Goal: Information Seeking & Learning: Learn about a topic

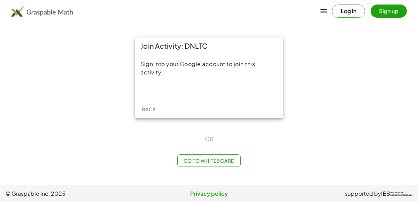
click at [272, 47] on div "Join Activity: DNLTC" at bounding box center [209, 46] width 148 height 17
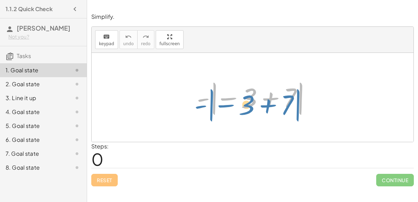
drag, startPoint x: 204, startPoint y: 96, endPoint x: 197, endPoint y: 103, distance: 10.1
click at [197, 103] on div at bounding box center [255, 97] width 124 height 39
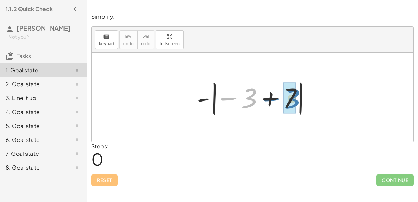
drag, startPoint x: 247, startPoint y: 102, endPoint x: 289, endPoint y: 101, distance: 42.2
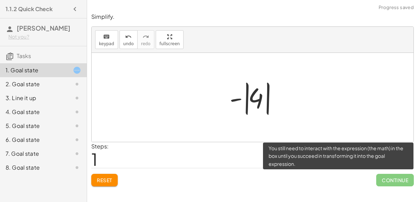
click at [398, 180] on span "Continue" at bounding box center [395, 180] width 38 height 13
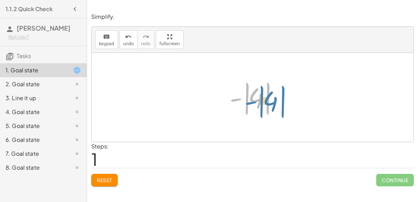
drag, startPoint x: 255, startPoint y: 96, endPoint x: 271, endPoint y: 99, distance: 15.9
click at [271, 99] on div at bounding box center [255, 97] width 59 height 39
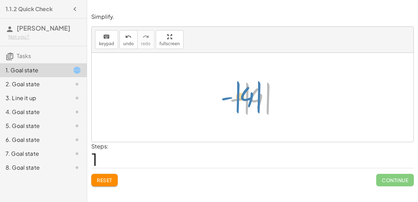
drag, startPoint x: 237, startPoint y: 98, endPoint x: 229, endPoint y: 97, distance: 8.8
click at [229, 97] on div at bounding box center [255, 97] width 59 height 39
click at [253, 97] on div at bounding box center [255, 97] width 59 height 39
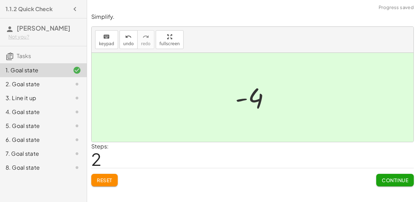
click at [406, 178] on span "Continue" at bounding box center [395, 180] width 26 height 6
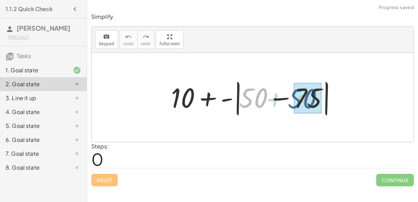
drag, startPoint x: 256, startPoint y: 100, endPoint x: 307, endPoint y: 100, distance: 50.5
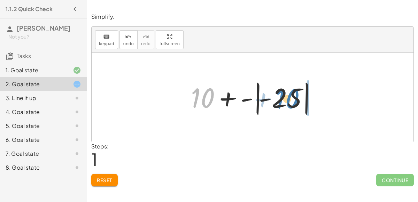
drag, startPoint x: 201, startPoint y: 93, endPoint x: 285, endPoint y: 94, distance: 84.3
click at [285, 94] on div at bounding box center [255, 97] width 136 height 39
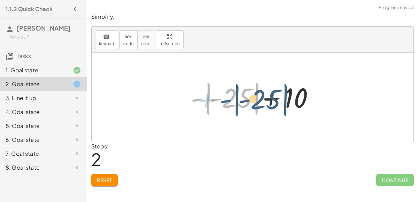
drag, startPoint x: 200, startPoint y: 97, endPoint x: 223, endPoint y: 97, distance: 23.0
click at [223, 97] on div at bounding box center [255, 97] width 136 height 39
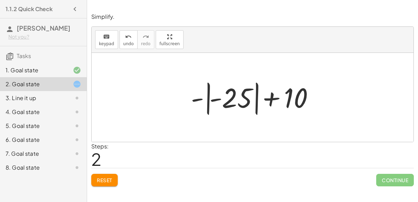
click at [209, 101] on div at bounding box center [255, 97] width 136 height 39
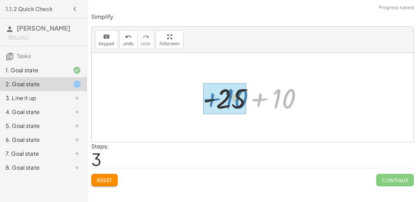
drag, startPoint x: 289, startPoint y: 97, endPoint x: 240, endPoint y: 97, distance: 49.1
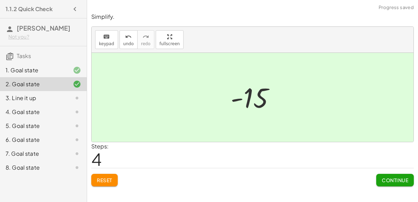
click at [395, 180] on span "Continue" at bounding box center [395, 180] width 26 height 6
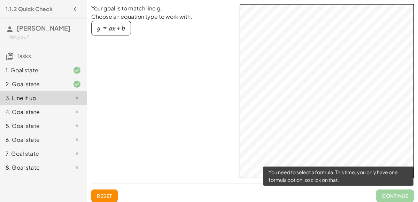
click at [394, 194] on span "Continue" at bounding box center [395, 196] width 38 height 13
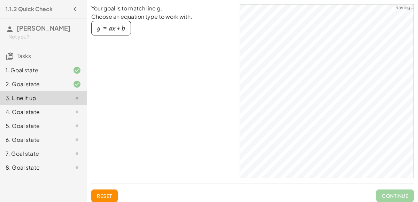
click at [106, 26] on div "button" at bounding box center [111, 28] width 28 height 8
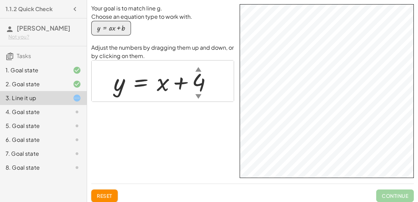
click at [163, 84] on div at bounding box center [165, 81] width 111 height 32
click at [199, 71] on div "▲" at bounding box center [198, 69] width 6 height 9
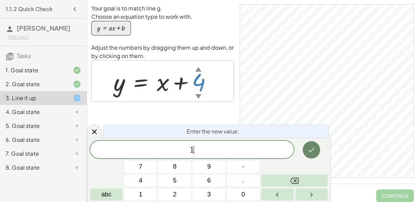
click at [311, 147] on icon "Done" at bounding box center [311, 150] width 8 height 8
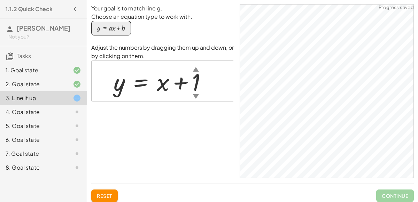
click at [162, 86] on div at bounding box center [163, 81] width 106 height 32
drag, startPoint x: 162, startPoint y: 86, endPoint x: 187, endPoint y: 85, distance: 24.4
click at [187, 85] on div at bounding box center [163, 81] width 106 height 32
click at [195, 87] on div at bounding box center [163, 81] width 106 height 32
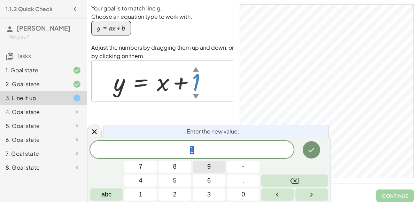
click at [208, 169] on span "9" at bounding box center [208, 166] width 3 height 9
click at [315, 153] on icon "Done" at bounding box center [311, 150] width 8 height 8
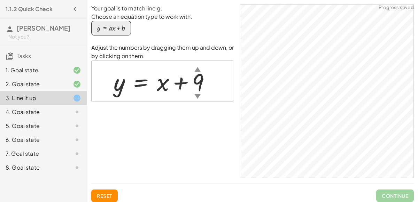
click at [198, 83] on div at bounding box center [164, 81] width 109 height 32
click at [199, 83] on div at bounding box center [164, 81] width 109 height 32
click at [201, 84] on div at bounding box center [165, 81] width 110 height 32
click at [198, 82] on div at bounding box center [163, 81] width 106 height 32
click at [198, 80] on div at bounding box center [165, 81] width 111 height 32
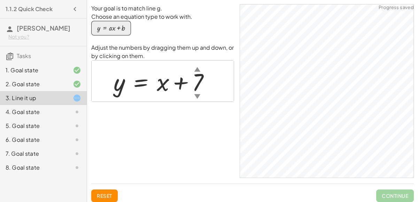
click at [18, 113] on div "4. Goal state" at bounding box center [34, 112] width 56 height 8
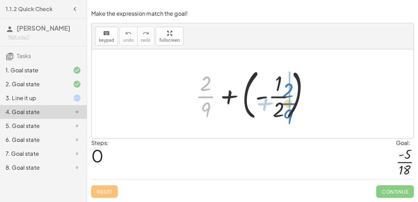
drag, startPoint x: 204, startPoint y: 94, endPoint x: 283, endPoint y: 100, distance: 79.3
click at [283, 100] on div at bounding box center [255, 94] width 126 height 58
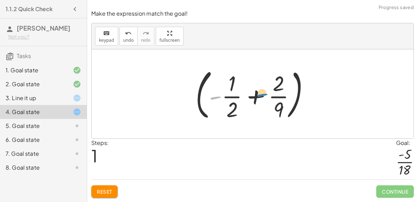
drag, startPoint x: 221, startPoint y: 99, endPoint x: 219, endPoint y: 105, distance: 6.9
click at [219, 105] on div at bounding box center [255, 94] width 126 height 58
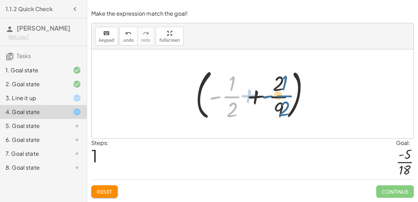
drag, startPoint x: 229, startPoint y: 98, endPoint x: 281, endPoint y: 96, distance: 52.3
click at [281, 96] on div at bounding box center [255, 94] width 126 height 58
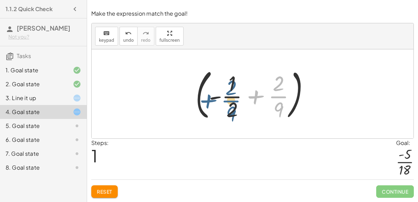
drag, startPoint x: 285, startPoint y: 97, endPoint x: 237, endPoint y: 101, distance: 47.9
click at [237, 101] on div at bounding box center [255, 94] width 126 height 58
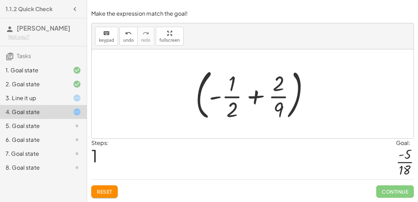
click at [227, 112] on div at bounding box center [255, 94] width 126 height 58
drag, startPoint x: 227, startPoint y: 112, endPoint x: 277, endPoint y: 111, distance: 49.8
click at [277, 111] on div at bounding box center [255, 94] width 126 height 58
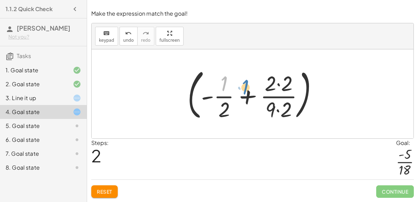
drag, startPoint x: 224, startPoint y: 88, endPoint x: 238, endPoint y: 91, distance: 14.1
click at [238, 91] on div at bounding box center [255, 94] width 143 height 58
drag, startPoint x: 288, startPoint y: 111, endPoint x: 227, endPoint y: 111, distance: 61.0
click at [227, 111] on div at bounding box center [255, 94] width 143 height 58
click at [128, 37] on icon "undo" at bounding box center [128, 33] width 7 height 8
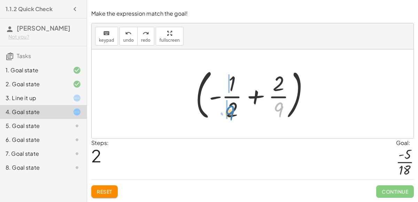
drag, startPoint x: 279, startPoint y: 106, endPoint x: 230, endPoint y: 109, distance: 48.9
click at [230, 109] on div at bounding box center [255, 94] width 126 height 58
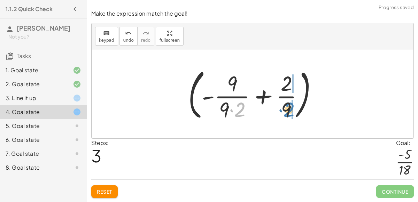
drag, startPoint x: 239, startPoint y: 111, endPoint x: 286, endPoint y: 111, distance: 47.7
click at [286, 111] on div at bounding box center [256, 94] width 142 height 58
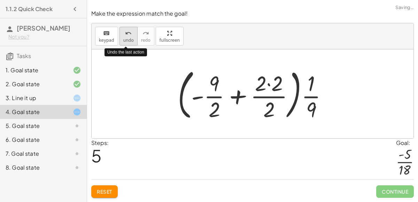
click at [127, 33] on icon "undo" at bounding box center [128, 33] width 7 height 8
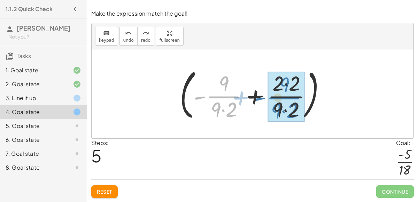
drag, startPoint x: 223, startPoint y: 97, endPoint x: 283, endPoint y: 98, distance: 59.6
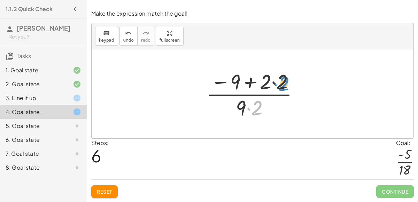
drag, startPoint x: 254, startPoint y: 104, endPoint x: 281, endPoint y: 80, distance: 35.8
click at [281, 80] on div at bounding box center [255, 94] width 105 height 54
drag, startPoint x: 237, startPoint y: 82, endPoint x: 283, endPoint y: 84, distance: 46.4
click at [283, 84] on div at bounding box center [255, 94] width 105 height 54
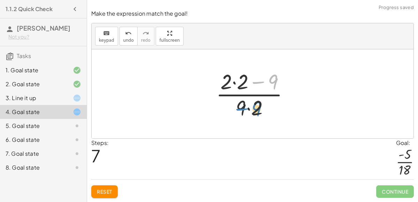
drag, startPoint x: 276, startPoint y: 81, endPoint x: 258, endPoint y: 108, distance: 32.0
click at [258, 108] on div at bounding box center [256, 94] width 86 height 54
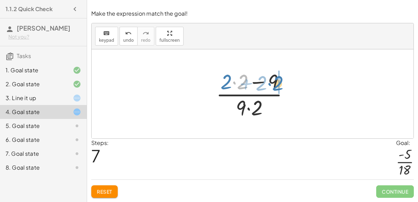
drag, startPoint x: 237, startPoint y: 79, endPoint x: 268, endPoint y: 79, distance: 31.4
click at [268, 79] on div at bounding box center [256, 94] width 86 height 54
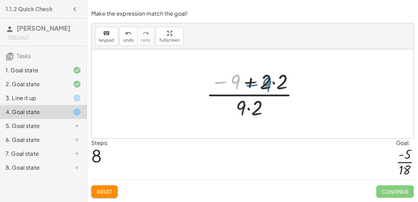
drag, startPoint x: 231, startPoint y: 76, endPoint x: 262, endPoint y: 79, distance: 31.1
click at [262, 79] on div at bounding box center [255, 94] width 105 height 54
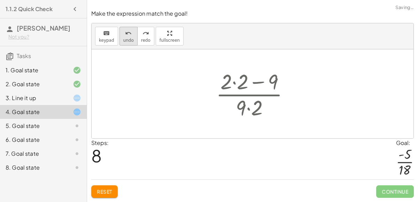
click at [128, 35] on icon "undo" at bounding box center [128, 33] width 7 height 8
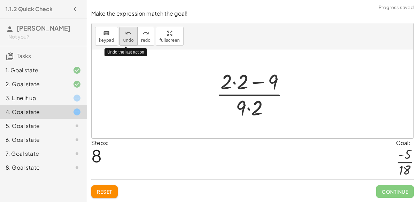
click at [128, 35] on icon "undo" at bounding box center [128, 33] width 7 height 8
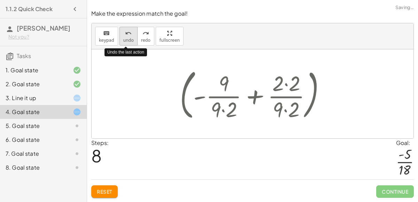
click at [128, 35] on icon "undo" at bounding box center [128, 33] width 7 height 8
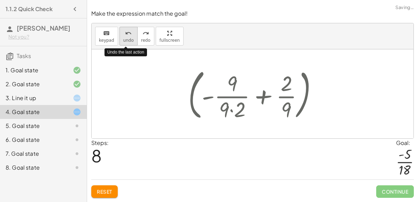
click at [128, 35] on icon "undo" at bounding box center [128, 33] width 7 height 8
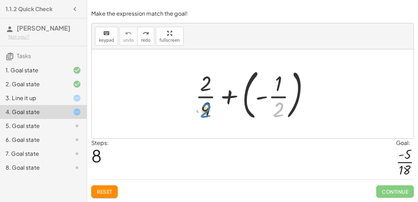
drag, startPoint x: 280, startPoint y: 108, endPoint x: 207, endPoint y: 108, distance: 73.5
click at [207, 108] on div at bounding box center [255, 94] width 126 height 58
drag, startPoint x: 207, startPoint y: 108, endPoint x: 283, endPoint y: 109, distance: 76.0
click at [283, 109] on div at bounding box center [255, 94] width 126 height 58
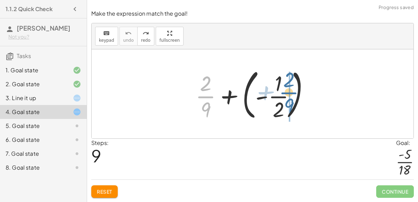
drag, startPoint x: 208, startPoint y: 98, endPoint x: 290, endPoint y: 93, distance: 82.0
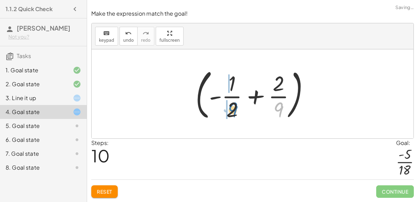
drag, startPoint x: 279, startPoint y: 111, endPoint x: 233, endPoint y: 111, distance: 46.3
click at [233, 111] on div at bounding box center [255, 94] width 126 height 58
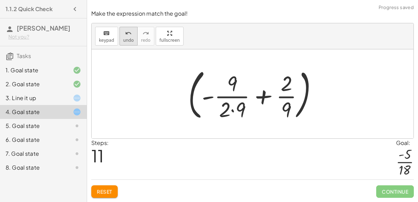
click at [128, 39] on span "undo" at bounding box center [128, 40] width 10 height 5
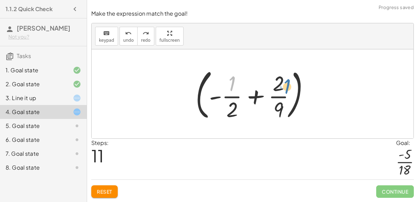
drag, startPoint x: 228, startPoint y: 85, endPoint x: 279, endPoint y: 87, distance: 51.3
click at [279, 87] on div at bounding box center [255, 94] width 126 height 58
drag, startPoint x: 231, startPoint y: 84, endPoint x: 279, endPoint y: 113, distance: 56.2
click at [279, 113] on div at bounding box center [255, 94] width 126 height 58
drag, startPoint x: 280, startPoint y: 111, endPoint x: 230, endPoint y: 114, distance: 50.2
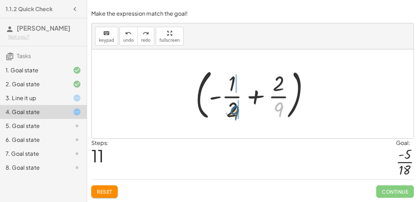
click at [230, 114] on div at bounding box center [255, 94] width 126 height 58
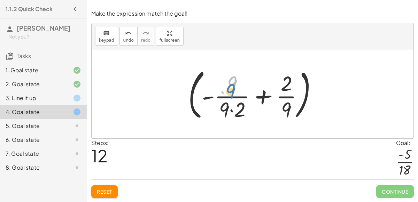
drag, startPoint x: 231, startPoint y: 82, endPoint x: 228, endPoint y: 89, distance: 7.8
click at [228, 89] on div at bounding box center [256, 94] width 142 height 58
click at [283, 82] on div at bounding box center [256, 94] width 142 height 58
drag, startPoint x: 231, startPoint y: 84, endPoint x: 295, endPoint y: 122, distance: 75.1
click at [295, 122] on div at bounding box center [256, 94] width 142 height 58
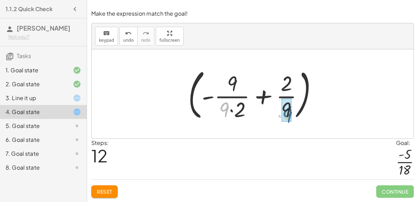
drag, startPoint x: 224, startPoint y: 107, endPoint x: 287, endPoint y: 111, distance: 62.5
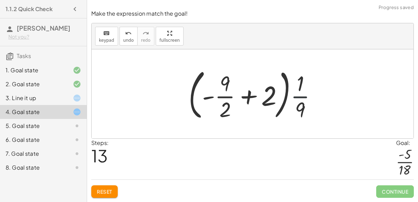
click at [306, 101] on div at bounding box center [255, 94] width 141 height 58
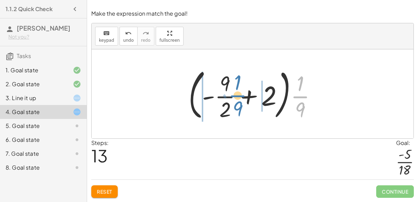
drag, startPoint x: 302, startPoint y: 98, endPoint x: 240, endPoint y: 97, distance: 61.7
click at [240, 97] on div at bounding box center [255, 94] width 141 height 58
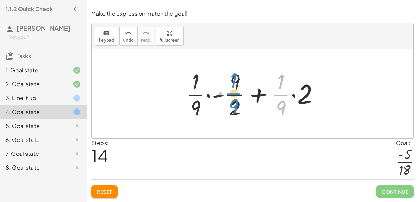
drag, startPoint x: 282, startPoint y: 96, endPoint x: 233, endPoint y: 95, distance: 48.4
click at [233, 95] on div at bounding box center [256, 94] width 146 height 54
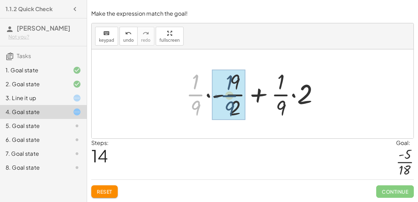
drag, startPoint x: 198, startPoint y: 95, endPoint x: 234, endPoint y: 96, distance: 36.2
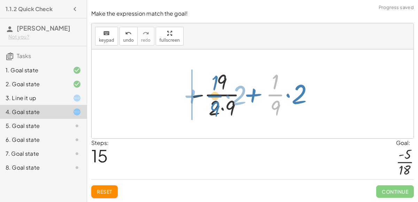
drag, startPoint x: 273, startPoint y: 95, endPoint x: 214, endPoint y: 96, distance: 59.2
click at [214, 96] on div at bounding box center [255, 94] width 135 height 54
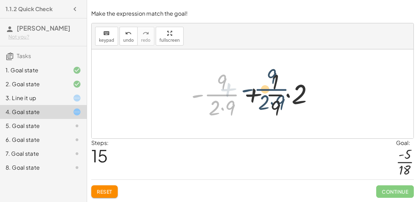
drag, startPoint x: 215, startPoint y: 98, endPoint x: 266, endPoint y: 92, distance: 51.5
click at [266, 92] on div at bounding box center [255, 94] width 135 height 54
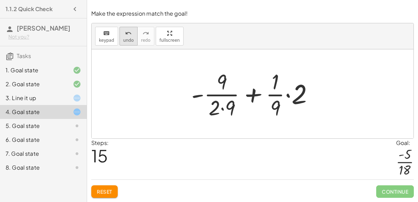
click at [120, 38] on button "undo undo" at bounding box center [128, 36] width 18 height 19
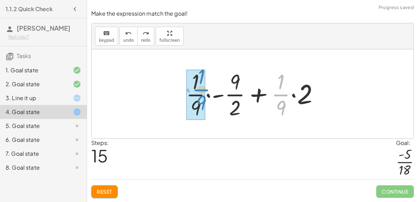
drag, startPoint x: 283, startPoint y: 95, endPoint x: 202, endPoint y: 91, distance: 80.2
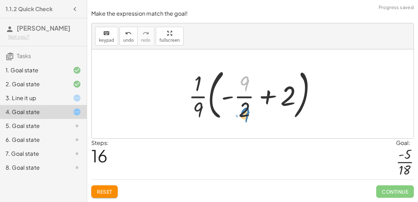
drag, startPoint x: 244, startPoint y: 86, endPoint x: 244, endPoint y: 117, distance: 31.0
click at [244, 117] on div at bounding box center [255, 94] width 141 height 58
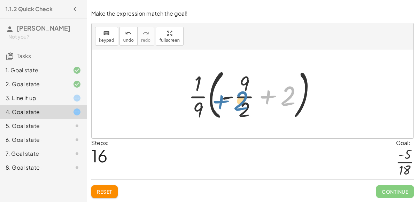
drag, startPoint x: 289, startPoint y: 98, endPoint x: 242, endPoint y: 103, distance: 47.3
click at [242, 103] on div at bounding box center [255, 94] width 141 height 58
click at [289, 101] on div at bounding box center [255, 94] width 141 height 58
drag, startPoint x: 244, startPoint y: 83, endPoint x: 288, endPoint y: 101, distance: 47.8
click at [288, 101] on div at bounding box center [255, 94] width 141 height 58
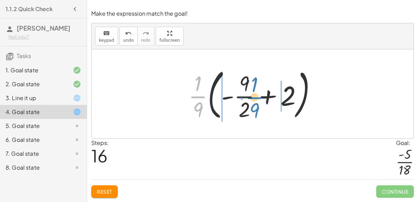
drag, startPoint x: 195, startPoint y: 98, endPoint x: 255, endPoint y: 99, distance: 60.3
click at [255, 99] on div at bounding box center [255, 94] width 141 height 58
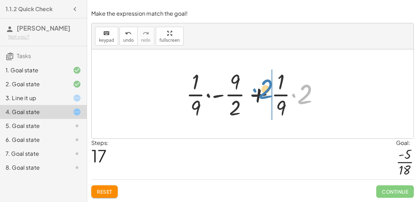
drag, startPoint x: 304, startPoint y: 99, endPoint x: 264, endPoint y: 93, distance: 40.5
click at [264, 93] on div at bounding box center [256, 94] width 146 height 54
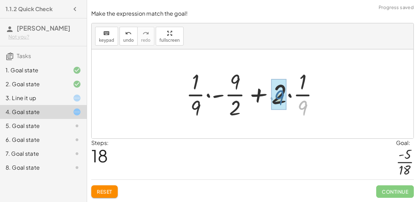
drag, startPoint x: 302, startPoint y: 106, endPoint x: 279, endPoint y: 95, distance: 25.8
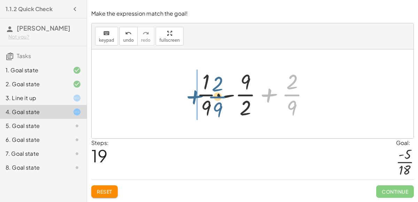
drag, startPoint x: 292, startPoint y: 95, endPoint x: 211, endPoint y: 95, distance: 80.8
click at [211, 95] on div at bounding box center [255, 94] width 125 height 54
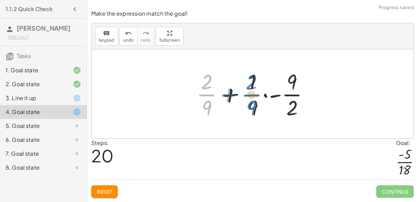
drag, startPoint x: 205, startPoint y: 96, endPoint x: 249, endPoint y: 95, distance: 43.6
click at [249, 95] on div at bounding box center [255, 94] width 125 height 54
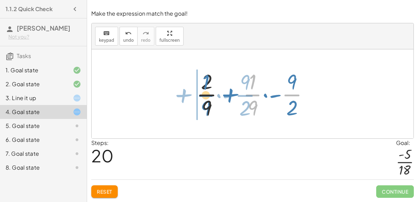
drag, startPoint x: 251, startPoint y: 96, endPoint x: 204, endPoint y: 97, distance: 47.0
click at [204, 97] on div at bounding box center [255, 94] width 125 height 54
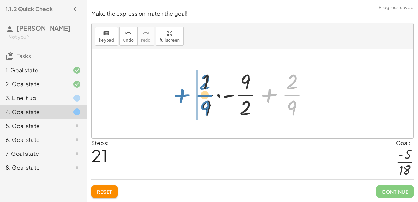
drag, startPoint x: 292, startPoint y: 95, endPoint x: 204, endPoint y: 94, distance: 87.8
click at [204, 94] on div at bounding box center [255, 94] width 125 height 54
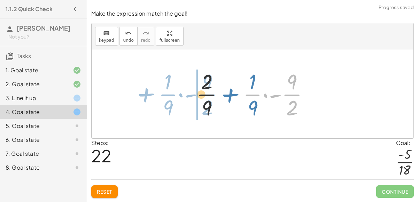
drag, startPoint x: 293, startPoint y: 93, endPoint x: 208, endPoint y: 92, distance: 85.3
click at [208, 92] on div at bounding box center [255, 94] width 125 height 54
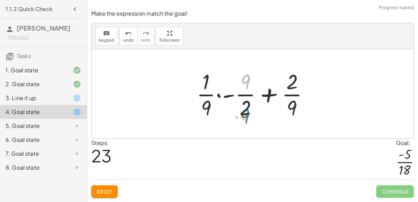
drag, startPoint x: 245, startPoint y: 85, endPoint x: 243, endPoint y: 118, distance: 33.1
click at [243, 118] on div at bounding box center [255, 94] width 125 height 54
drag, startPoint x: 244, startPoint y: 110, endPoint x: 241, endPoint y: 85, distance: 25.6
click at [241, 85] on div at bounding box center [255, 94] width 125 height 54
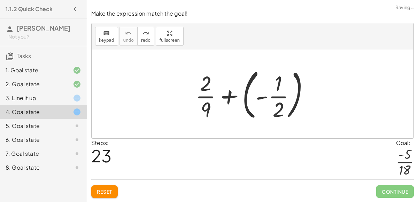
click at [232, 98] on div at bounding box center [255, 94] width 126 height 58
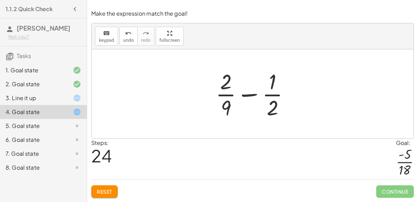
click at [248, 95] on div at bounding box center [255, 94] width 86 height 54
drag, startPoint x: 270, startPoint y: 97, endPoint x: 270, endPoint y: 89, distance: 8.0
click at [270, 89] on div at bounding box center [255, 94] width 86 height 54
drag, startPoint x: 230, startPoint y: 107, endPoint x: 273, endPoint y: 101, distance: 43.9
click at [273, 101] on div at bounding box center [255, 94] width 86 height 54
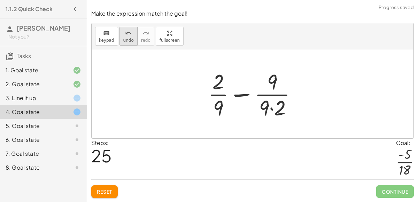
click at [128, 40] on span "undo" at bounding box center [128, 40] width 10 height 5
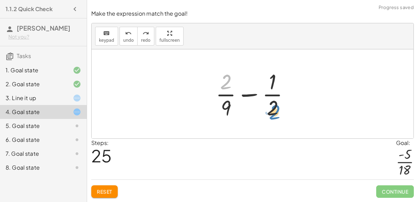
drag, startPoint x: 225, startPoint y: 86, endPoint x: 273, endPoint y: 115, distance: 56.2
click at [273, 115] on div at bounding box center [255, 94] width 86 height 54
drag, startPoint x: 225, startPoint y: 83, endPoint x: 272, endPoint y: 83, distance: 47.4
click at [272, 83] on div at bounding box center [255, 94] width 86 height 54
drag, startPoint x: 226, startPoint y: 108, endPoint x: 271, endPoint y: 105, distance: 45.0
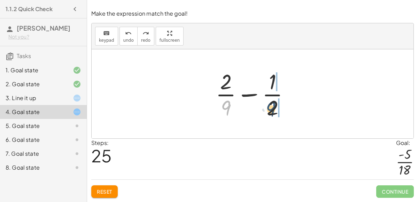
click at [271, 105] on div at bounding box center [255, 94] width 86 height 54
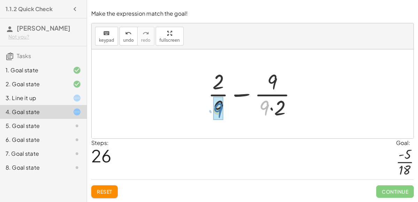
drag, startPoint x: 266, startPoint y: 107, endPoint x: 220, endPoint y: 110, distance: 46.4
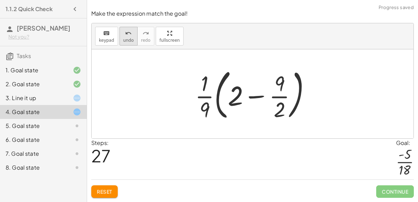
click at [130, 41] on span "undo" at bounding box center [128, 40] width 10 height 5
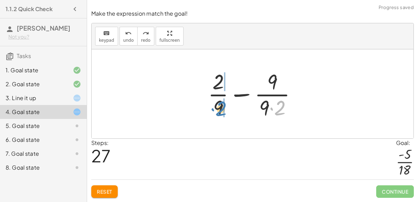
drag, startPoint x: 280, startPoint y: 104, endPoint x: 219, endPoint y: 105, distance: 61.0
click at [219, 105] on div at bounding box center [254, 94] width 101 height 54
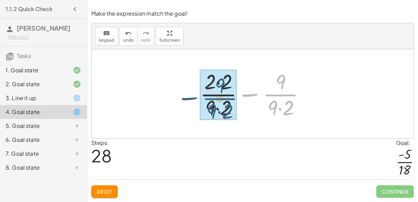
drag, startPoint x: 283, startPoint y: 96, endPoint x: 222, endPoint y: 99, distance: 60.7
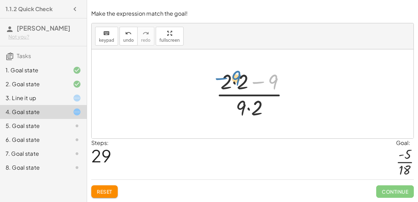
drag, startPoint x: 275, startPoint y: 79, endPoint x: 238, endPoint y: 76, distance: 37.0
click at [238, 76] on div at bounding box center [256, 94] width 86 height 54
click at [260, 106] on div at bounding box center [256, 94] width 86 height 54
click at [242, 107] on div at bounding box center [256, 94] width 86 height 54
click at [239, 110] on div at bounding box center [256, 94] width 86 height 54
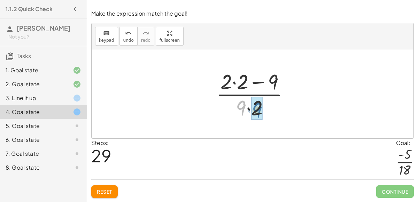
drag, startPoint x: 239, startPoint y: 110, endPoint x: 254, endPoint y: 111, distance: 15.4
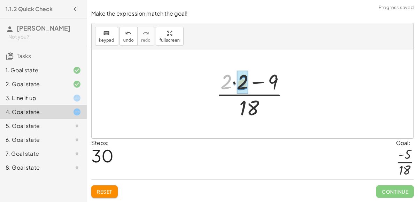
drag, startPoint x: 226, startPoint y: 82, endPoint x: 242, endPoint y: 83, distance: 15.7
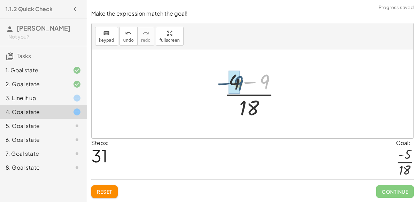
drag, startPoint x: 267, startPoint y: 82, endPoint x: 241, endPoint y: 84, distance: 26.5
click at [241, 84] on div at bounding box center [255, 94] width 69 height 54
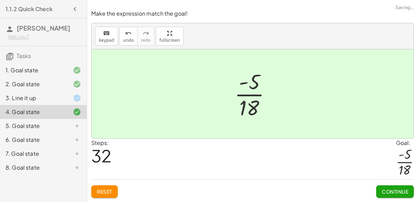
click at [402, 193] on span "Continue" at bounding box center [395, 192] width 26 height 6
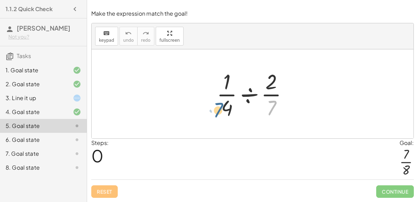
drag, startPoint x: 274, startPoint y: 108, endPoint x: 221, endPoint y: 110, distance: 52.6
click at [221, 110] on div at bounding box center [255, 94] width 84 height 54
drag, startPoint x: 227, startPoint y: 109, endPoint x: 274, endPoint y: 110, distance: 47.4
click at [274, 110] on div at bounding box center [255, 94] width 84 height 54
drag, startPoint x: 272, startPoint y: 85, endPoint x: 260, endPoint y: 87, distance: 12.1
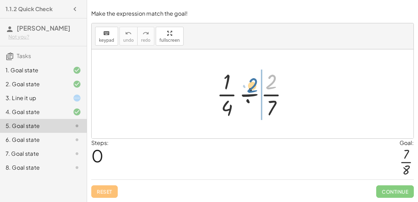
click at [260, 87] on div at bounding box center [255, 94] width 84 height 54
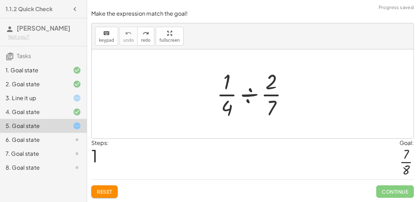
click at [248, 96] on div at bounding box center [255, 94] width 84 height 54
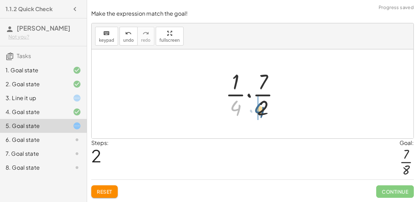
drag, startPoint x: 238, startPoint y: 104, endPoint x: 266, endPoint y: 105, distance: 28.2
click at [266, 105] on div at bounding box center [255, 94] width 67 height 54
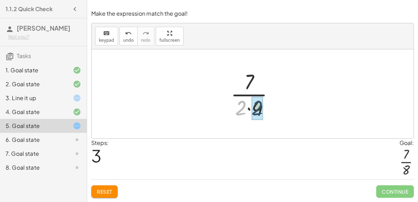
drag, startPoint x: 244, startPoint y: 108, endPoint x: 260, endPoint y: 107, distance: 16.4
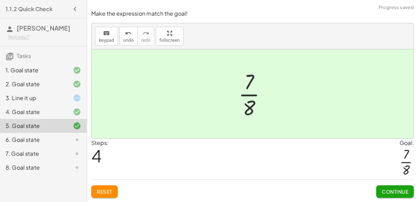
click at [398, 189] on span "Continue" at bounding box center [395, 192] width 26 height 6
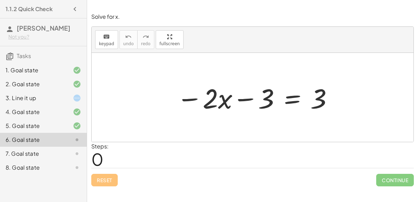
click at [318, 100] on div at bounding box center [255, 98] width 164 height 36
drag, startPoint x: 319, startPoint y: 101, endPoint x: 263, endPoint y: 103, distance: 56.1
click at [263, 103] on div at bounding box center [255, 98] width 164 height 36
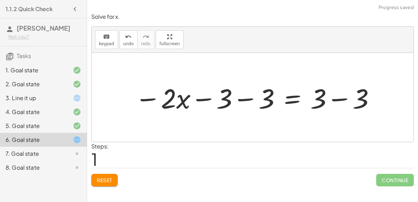
click at [226, 99] on div at bounding box center [255, 98] width 248 height 36
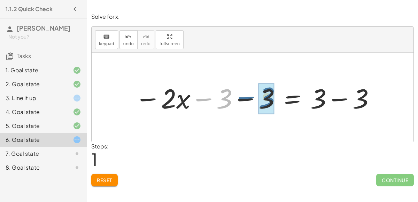
drag, startPoint x: 226, startPoint y: 99, endPoint x: 268, endPoint y: 96, distance: 41.9
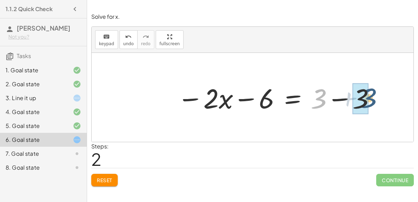
drag, startPoint x: 323, startPoint y: 100, endPoint x: 372, endPoint y: 98, distance: 49.5
click at [372, 98] on div at bounding box center [277, 98] width 206 height 36
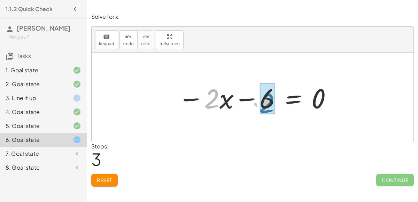
drag, startPoint x: 213, startPoint y: 98, endPoint x: 267, endPoint y: 102, distance: 54.1
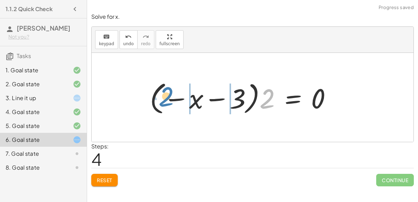
drag, startPoint x: 272, startPoint y: 104, endPoint x: 171, endPoint y: 102, distance: 100.7
click at [171, 102] on div at bounding box center [243, 97] width 194 height 39
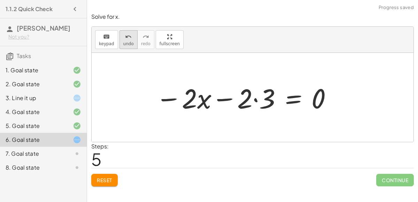
click at [123, 40] on div "undo" at bounding box center [128, 36] width 10 height 8
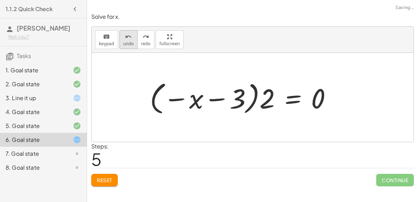
click at [125, 40] on icon "undo" at bounding box center [128, 37] width 7 height 8
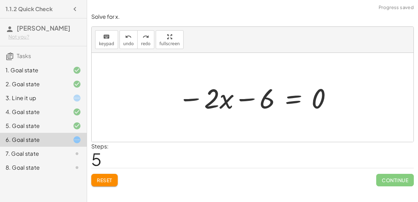
click at [291, 98] on div at bounding box center [256, 98] width 162 height 36
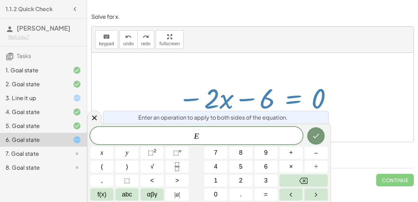
click at [246, 78] on div "− · 2 · x − 3 = 3 − · 2 · x − 3 − 3 = + 3 − 3 − · 2 · x − 6 = + 3 − 3 − · 2 · x…" at bounding box center [253, 97] width 170 height 39
click at [94, 118] on icon at bounding box center [94, 118] width 5 height 5
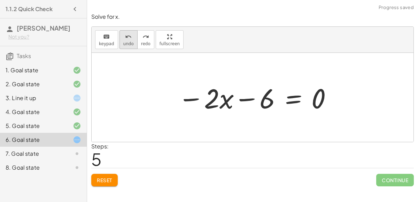
click at [123, 42] on span "undo" at bounding box center [128, 43] width 10 height 5
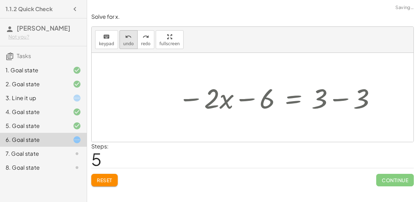
click at [123, 42] on span "undo" at bounding box center [128, 43] width 10 height 5
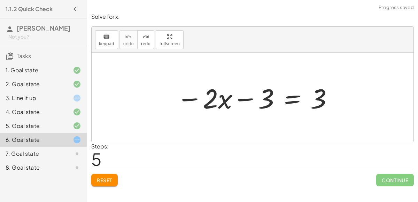
click at [291, 101] on div at bounding box center [255, 98] width 164 height 36
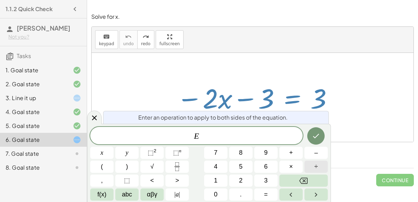
click at [312, 167] on button "÷" at bounding box center [315, 167] width 23 height 12
click at [244, 181] on button "2" at bounding box center [240, 181] width 23 height 12
click at [321, 135] on button "Done" at bounding box center [315, 136] width 17 height 17
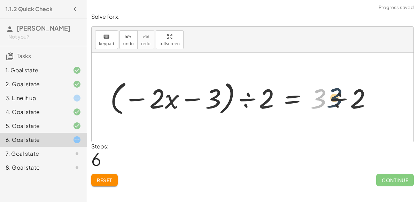
drag, startPoint x: 322, startPoint y: 100, endPoint x: 342, endPoint y: 97, distance: 20.4
click at [342, 97] on div at bounding box center [244, 98] width 275 height 40
click at [341, 98] on div at bounding box center [244, 98] width 275 height 40
click at [249, 99] on div at bounding box center [232, 98] width 251 height 40
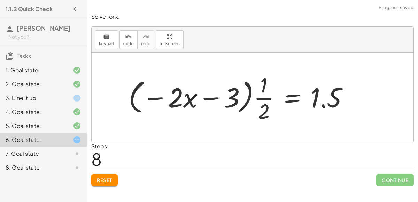
click at [190, 101] on div at bounding box center [241, 98] width 232 height 54
click at [236, 97] on div at bounding box center [241, 98] width 232 height 54
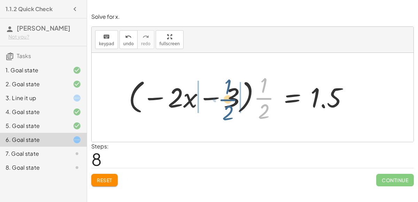
drag, startPoint x: 263, startPoint y: 97, endPoint x: 227, endPoint y: 98, distance: 35.5
click at [227, 98] on div at bounding box center [241, 98] width 232 height 54
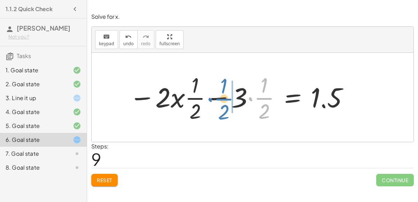
drag, startPoint x: 261, startPoint y: 100, endPoint x: 221, endPoint y: 100, distance: 40.4
click at [221, 100] on div at bounding box center [239, 98] width 227 height 54
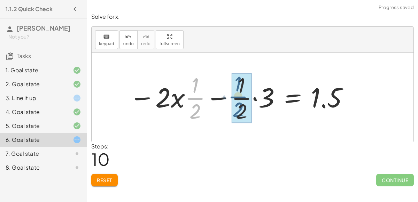
drag, startPoint x: 195, startPoint y: 97, endPoint x: 239, endPoint y: 93, distance: 43.4
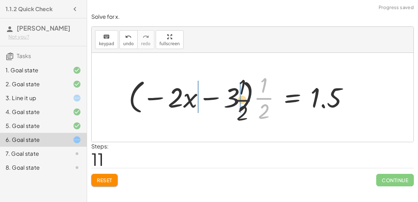
drag, startPoint x: 268, startPoint y: 98, endPoint x: 192, endPoint y: 99, distance: 75.6
click at [192, 99] on div at bounding box center [241, 98] width 232 height 54
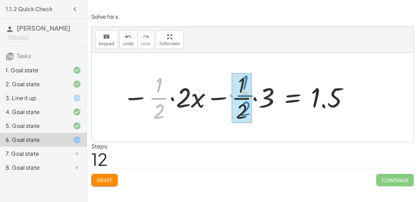
drag, startPoint x: 154, startPoint y: 99, endPoint x: 241, endPoint y: 96, distance: 86.8
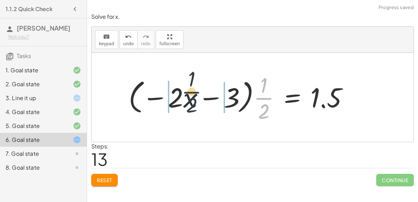
drag, startPoint x: 263, startPoint y: 101, endPoint x: 169, endPoint y: 91, distance: 94.9
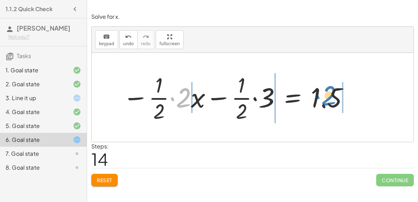
drag, startPoint x: 187, startPoint y: 94, endPoint x: 333, endPoint y: 92, distance: 145.6
click at [333, 92] on div at bounding box center [236, 98] width 234 height 54
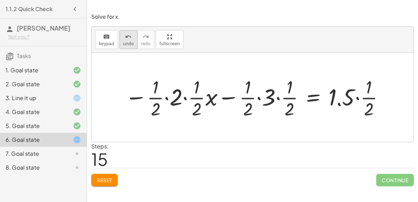
click at [126, 34] on icon "undo" at bounding box center [128, 37] width 7 height 8
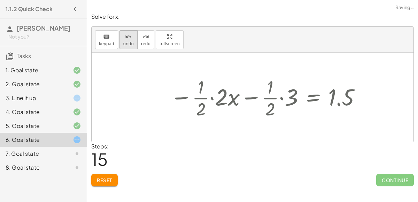
click at [126, 34] on icon "undo" at bounding box center [128, 37] width 7 height 8
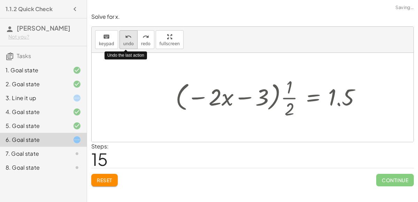
click at [126, 34] on icon "undo" at bounding box center [128, 37] width 7 height 8
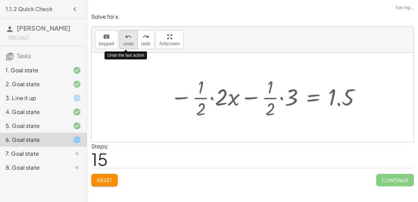
click at [126, 34] on icon "undo" at bounding box center [128, 37] width 7 height 8
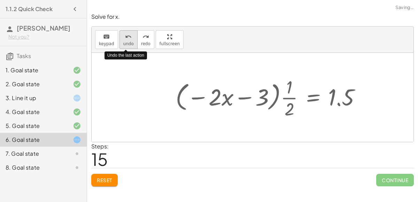
click at [126, 34] on icon "undo" at bounding box center [128, 37] width 7 height 8
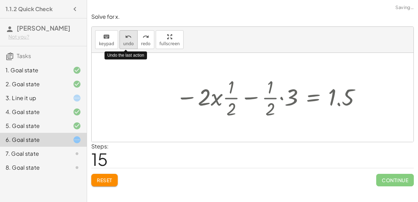
click at [126, 34] on icon "undo" at bounding box center [128, 37] width 7 height 8
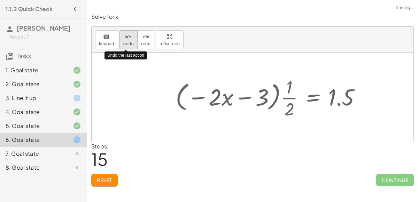
click at [126, 34] on icon "undo" at bounding box center [128, 37] width 7 height 8
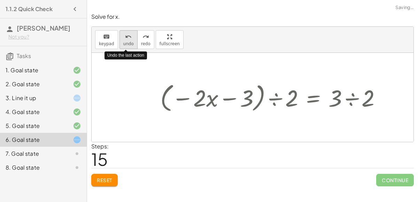
click at [126, 34] on icon "undo" at bounding box center [128, 37] width 7 height 8
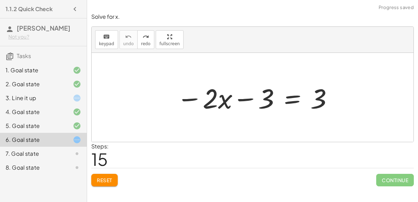
click at [116, 179] on button "Reset" at bounding box center [104, 180] width 26 height 13
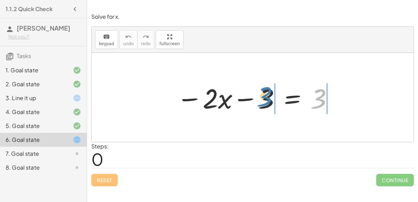
drag, startPoint x: 318, startPoint y: 100, endPoint x: 264, endPoint y: 98, distance: 54.4
click at [264, 98] on div at bounding box center [255, 98] width 164 height 36
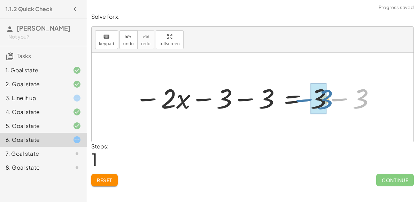
drag, startPoint x: 363, startPoint y: 101, endPoint x: 327, endPoint y: 101, distance: 35.5
click at [327, 101] on div at bounding box center [255, 98] width 248 height 36
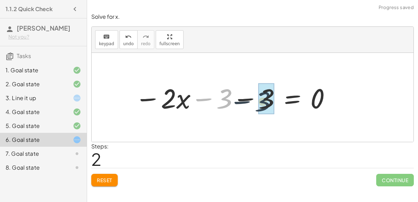
drag, startPoint x: 229, startPoint y: 99, endPoint x: 268, endPoint y: 101, distance: 38.7
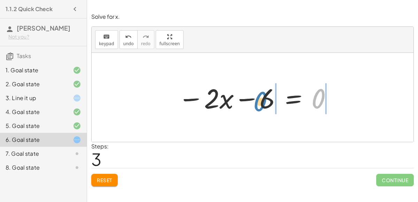
drag, startPoint x: 319, startPoint y: 98, endPoint x: 261, endPoint y: 101, distance: 57.9
click at [261, 101] on div at bounding box center [256, 98] width 162 height 36
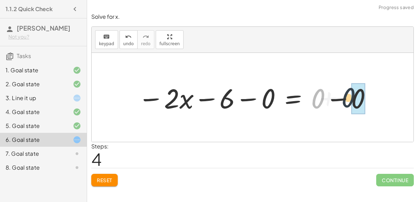
drag, startPoint x: 323, startPoint y: 97, endPoint x: 363, endPoint y: 94, distance: 40.5
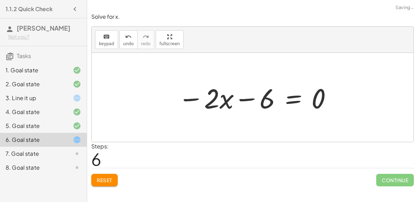
click at [286, 101] on div at bounding box center [256, 98] width 162 height 36
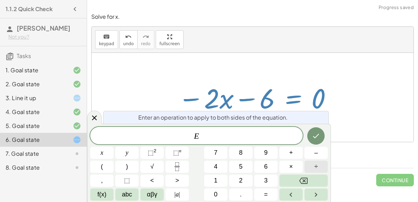
click at [321, 164] on button "÷" at bounding box center [315, 167] width 23 height 12
click at [232, 179] on button "2" at bounding box center [240, 181] width 23 height 12
click at [313, 138] on icon "Done" at bounding box center [316, 136] width 8 height 8
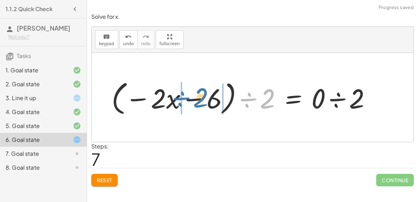
drag, startPoint x: 269, startPoint y: 100, endPoint x: 202, endPoint y: 99, distance: 66.9
click at [202, 99] on div at bounding box center [244, 98] width 272 height 40
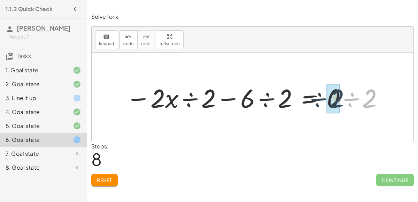
drag, startPoint x: 371, startPoint y: 99, endPoint x: 339, endPoint y: 99, distance: 32.4
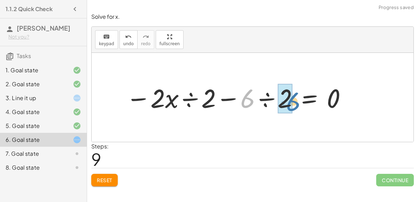
drag, startPoint x: 248, startPoint y: 96, endPoint x: 292, endPoint y: 99, distance: 44.7
click at [292, 99] on div at bounding box center [236, 97] width 229 height 34
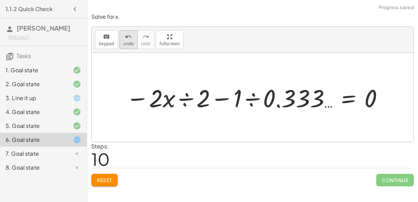
click at [126, 37] on icon "undo" at bounding box center [128, 37] width 7 height 8
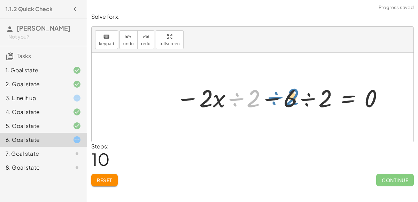
drag, startPoint x: 253, startPoint y: 102, endPoint x: 292, endPoint y: 100, distance: 38.7
click at [292, 100] on div at bounding box center [280, 98] width 216 height 32
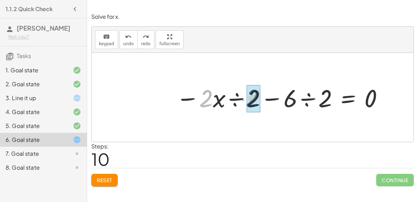
drag, startPoint x: 206, startPoint y: 101, endPoint x: 253, endPoint y: 100, distance: 47.0
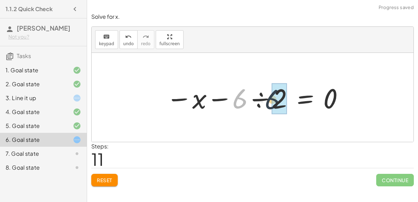
drag, startPoint x: 242, startPoint y: 101, endPoint x: 285, endPoint y: 101, distance: 42.5
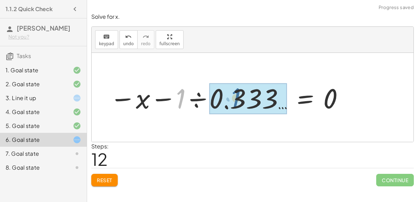
drag, startPoint x: 178, startPoint y: 99, endPoint x: 252, endPoint y: 95, distance: 74.3
drag, startPoint x: 179, startPoint y: 99, endPoint x: 268, endPoint y: 95, distance: 89.2
drag, startPoint x: 181, startPoint y: 98, endPoint x: 276, endPoint y: 99, distance: 94.1
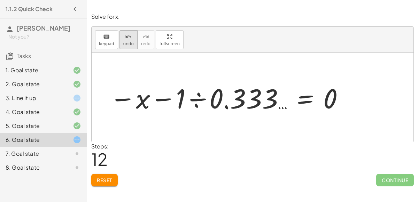
click at [129, 43] on span "undo" at bounding box center [128, 43] width 10 height 5
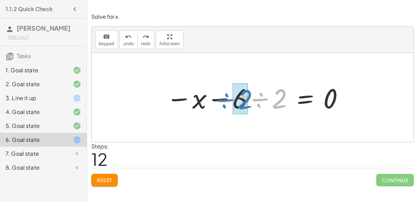
drag, startPoint x: 281, startPoint y: 98, endPoint x: 246, endPoint y: 99, distance: 35.6
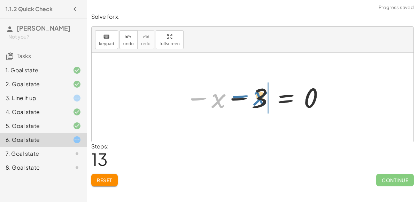
drag, startPoint x: 215, startPoint y: 101, endPoint x: 255, endPoint y: 96, distance: 40.3
click at [255, 96] on div at bounding box center [255, 97] width 147 height 34
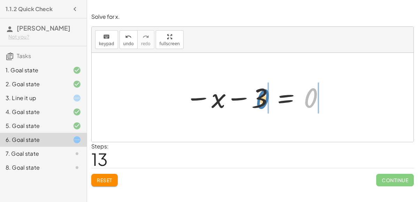
drag, startPoint x: 314, startPoint y: 96, endPoint x: 266, endPoint y: 98, distance: 48.1
click at [266, 98] on div at bounding box center [255, 97] width 147 height 34
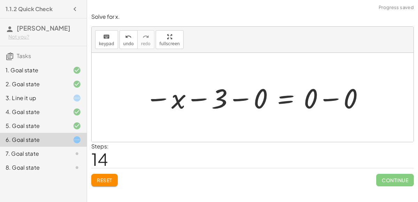
click at [313, 97] on div at bounding box center [255, 98] width 227 height 36
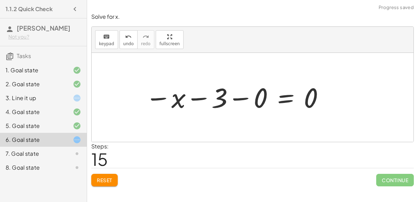
click at [262, 96] on div at bounding box center [235, 97] width 187 height 34
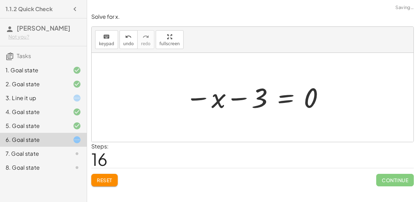
click at [282, 100] on div at bounding box center [255, 97] width 147 height 34
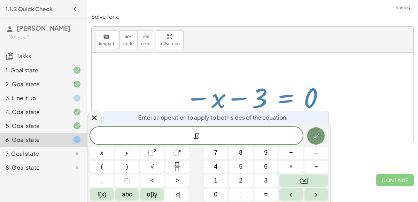
click at [214, 200] on button "0" at bounding box center [215, 195] width 23 height 12
click at [315, 145] on button "Done" at bounding box center [315, 136] width 17 height 17
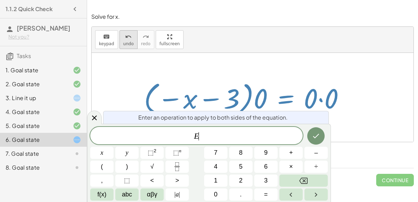
click at [127, 35] on icon "undo" at bounding box center [128, 37] width 7 height 8
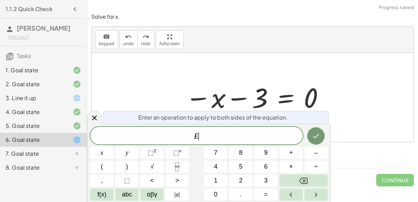
click at [354, 119] on div at bounding box center [253, 97] width 322 height 89
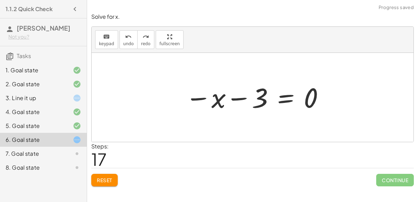
click at [286, 101] on div at bounding box center [247, 97] width 214 height 34
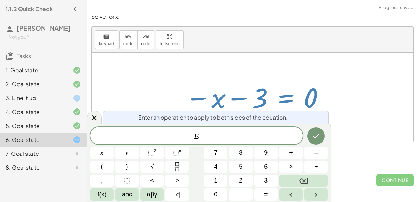
click at [286, 102] on div at bounding box center [247, 97] width 214 height 34
click at [350, 118] on div "− · 2 · x − 3 = 3 − · 2 · x − 3 − 3 = + 3 − 3 − · 2 · x − 3 − 3 = 0 − · 2 · x −…" at bounding box center [244, 98] width 222 height 42
click at [95, 120] on icon at bounding box center [94, 118] width 5 height 5
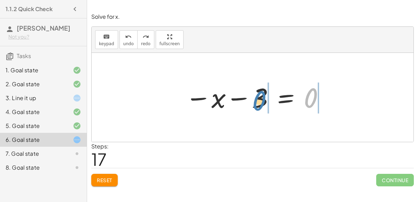
drag, startPoint x: 315, startPoint y: 91, endPoint x: 261, endPoint y: 93, distance: 53.3
click at [261, 93] on div at bounding box center [247, 97] width 214 height 34
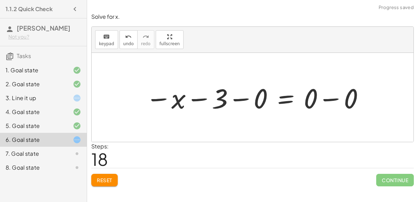
drag, startPoint x: 356, startPoint y: 99, endPoint x: 314, endPoint y: 98, distance: 41.5
click at [314, 98] on div "− · 2 · x − 3 = 3 − · 2 · x − 3 − 3 = + 3 − 3 − · 2 · x − 3 − 3 = 0 − · 2 · x −…" at bounding box center [253, 97] width 322 height 89
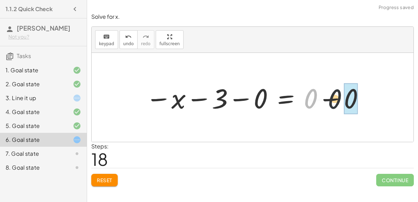
drag, startPoint x: 314, startPoint y: 97, endPoint x: 345, endPoint y: 96, distance: 30.7
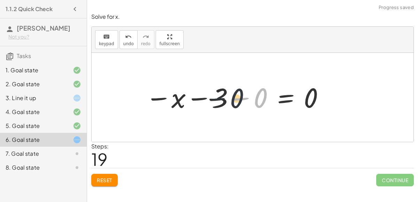
drag, startPoint x: 260, startPoint y: 99, endPoint x: 234, endPoint y: 100, distance: 25.8
click at [234, 100] on div at bounding box center [247, 97] width 214 height 34
drag, startPoint x: 260, startPoint y: 99, endPoint x: 208, endPoint y: 99, distance: 52.6
click at [208, 99] on div at bounding box center [247, 97] width 214 height 34
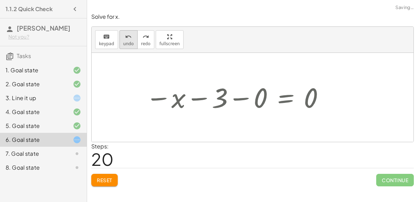
click at [127, 42] on span "undo" at bounding box center [128, 43] width 10 height 5
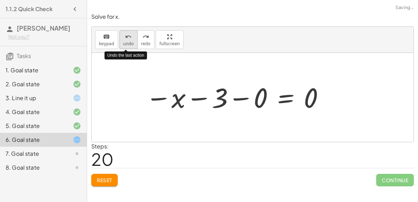
click at [127, 42] on span "undo" at bounding box center [128, 43] width 10 height 5
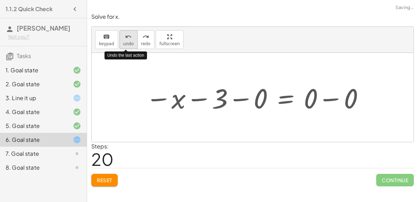
click at [127, 42] on span "undo" at bounding box center [128, 43] width 10 height 5
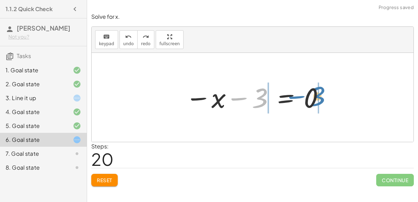
drag, startPoint x: 262, startPoint y: 96, endPoint x: 318, endPoint y: 95, distance: 56.8
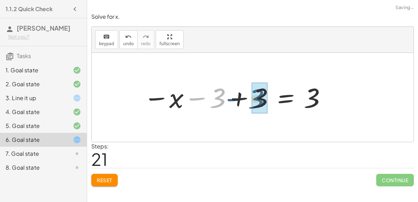
drag, startPoint x: 222, startPoint y: 100, endPoint x: 262, endPoint y: 101, distance: 39.7
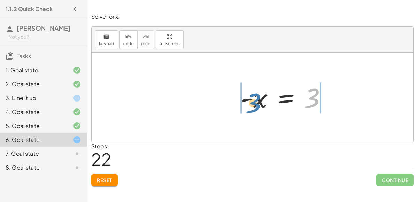
drag, startPoint x: 312, startPoint y: 96, endPoint x: 252, endPoint y: 100, distance: 60.7
click at [252, 100] on div at bounding box center [247, 97] width 214 height 34
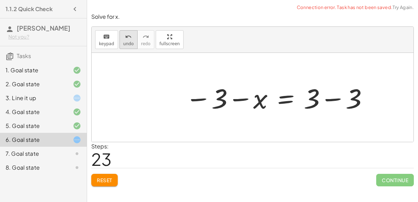
click at [127, 40] on button "undo undo" at bounding box center [128, 39] width 18 height 19
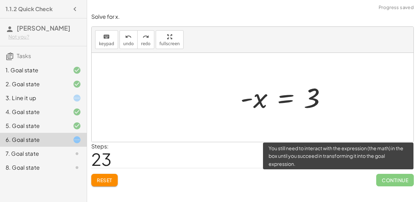
click at [398, 181] on span "Continue" at bounding box center [395, 180] width 38 height 13
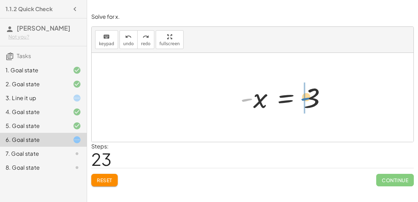
drag, startPoint x: 248, startPoint y: 100, endPoint x: 305, endPoint y: 99, distance: 57.1
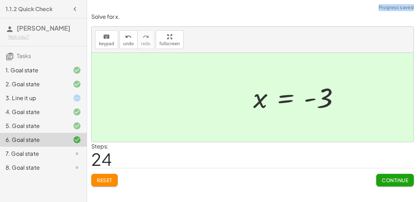
click at [403, 182] on span "Continue" at bounding box center [395, 180] width 26 height 6
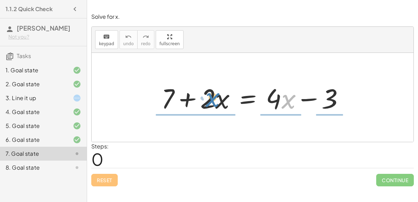
drag, startPoint x: 287, startPoint y: 96, endPoint x: 211, endPoint y: 95, distance: 76.0
click at [211, 95] on div at bounding box center [255, 98] width 195 height 36
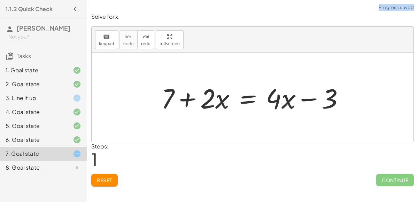
click at [245, 98] on div at bounding box center [255, 98] width 195 height 36
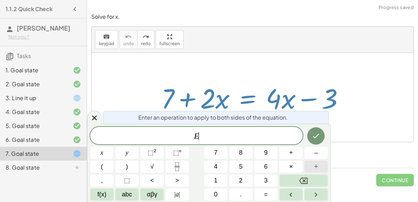
click at [322, 163] on button "÷" at bounding box center [315, 167] width 23 height 12
click at [221, 166] on button "4" at bounding box center [215, 167] width 23 height 12
click at [310, 135] on button "Done" at bounding box center [315, 136] width 17 height 17
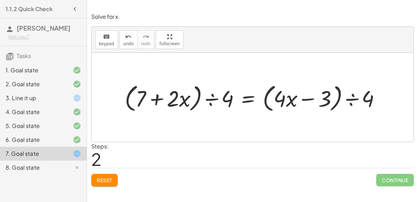
click at [0, 190] on div "1.1.2 Quick Check [PERSON_NAME] Not you? Tasks 1. Goal state 2. Goal state 3. L…" at bounding box center [43, 101] width 87 height 202
drag, startPoint x: 369, startPoint y: 98, endPoint x: 309, endPoint y: 104, distance: 60.2
click at [309, 104] on div at bounding box center [255, 97] width 268 height 33
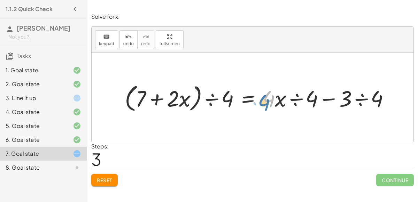
drag, startPoint x: 271, startPoint y: 98, endPoint x: 266, endPoint y: 102, distance: 5.9
click at [266, 102] on div at bounding box center [260, 97] width 278 height 33
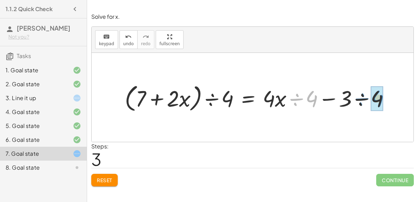
drag, startPoint x: 312, startPoint y: 99, endPoint x: 380, endPoint y: 98, distance: 67.9
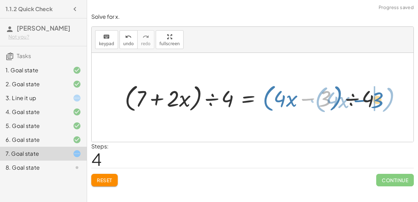
drag, startPoint x: 326, startPoint y: 101, endPoint x: 376, endPoint y: 101, distance: 49.5
click at [376, 101] on div at bounding box center [255, 97] width 268 height 33
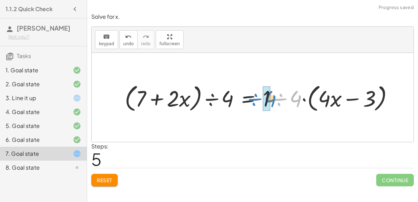
drag, startPoint x: 279, startPoint y: 98, endPoint x: 254, endPoint y: 99, distance: 25.4
click at [254, 99] on div at bounding box center [261, 97] width 281 height 33
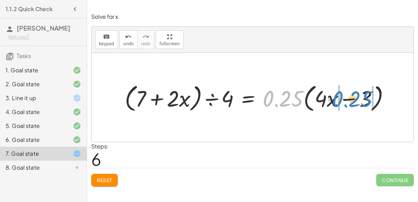
drag, startPoint x: 264, startPoint y: 102, endPoint x: 333, endPoint y: 102, distance: 68.6
click at [333, 102] on div at bounding box center [260, 97] width 278 height 33
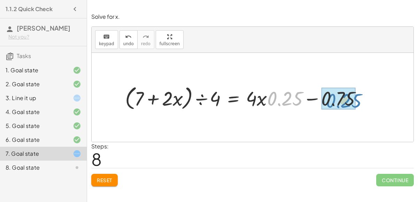
drag, startPoint x: 278, startPoint y: 97, endPoint x: 337, endPoint y: 99, distance: 58.6
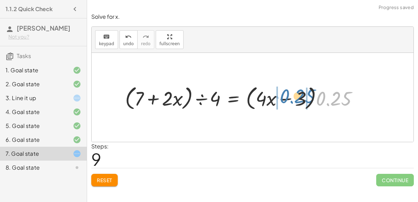
drag, startPoint x: 337, startPoint y: 99, endPoint x: 299, endPoint y: 97, distance: 37.3
click at [299, 97] on div at bounding box center [245, 97] width 246 height 29
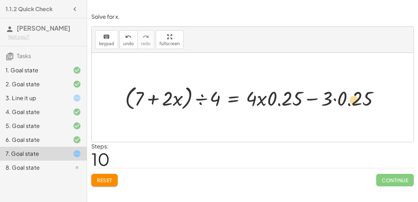
click at [356, 100] on div at bounding box center [255, 97] width 267 height 29
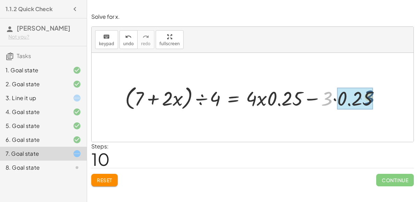
drag, startPoint x: 326, startPoint y: 99, endPoint x: 368, endPoint y: 98, distance: 41.5
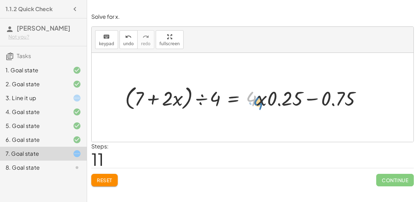
drag, startPoint x: 255, startPoint y: 98, endPoint x: 248, endPoint y: 103, distance: 8.2
click at [248, 103] on div at bounding box center [246, 97] width 249 height 29
drag, startPoint x: 211, startPoint y: 97, endPoint x: 172, endPoint y: 96, distance: 38.7
click at [172, 96] on div at bounding box center [246, 97] width 249 height 29
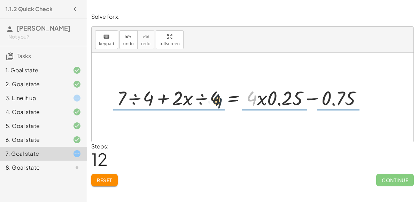
drag, startPoint x: 256, startPoint y: 98, endPoint x: 215, endPoint y: 94, distance: 40.9
click at [215, 94] on div at bounding box center [243, 97] width 258 height 26
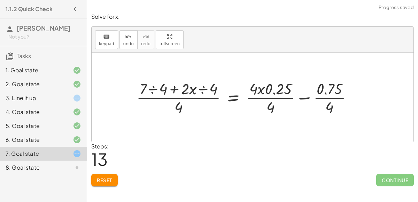
click at [113, 183] on button "Reset" at bounding box center [104, 180] width 26 height 13
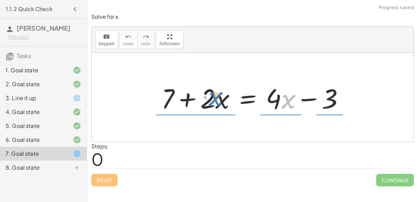
drag, startPoint x: 284, startPoint y: 102, endPoint x: 210, endPoint y: 100, distance: 74.2
click at [210, 100] on div at bounding box center [255, 98] width 195 height 36
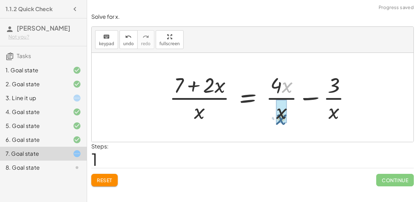
drag, startPoint x: 283, startPoint y: 85, endPoint x: 276, endPoint y: 116, distance: 32.0
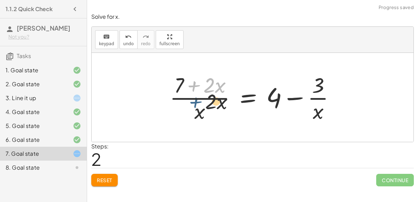
drag, startPoint x: 193, startPoint y: 84, endPoint x: 196, endPoint y: 123, distance: 38.9
click at [196, 123] on div at bounding box center [255, 98] width 178 height 54
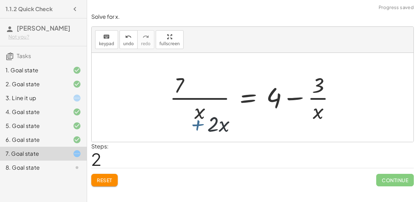
click at [196, 123] on div at bounding box center [255, 98] width 178 height 54
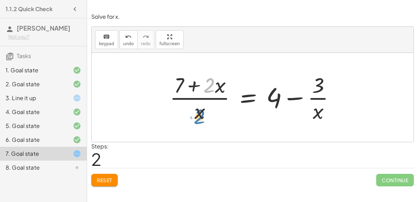
drag, startPoint x: 213, startPoint y: 86, endPoint x: 203, endPoint y: 116, distance: 32.2
click at [203, 116] on div at bounding box center [255, 98] width 178 height 54
drag, startPoint x: 214, startPoint y: 87, endPoint x: 203, endPoint y: 110, distance: 25.6
click at [203, 110] on div at bounding box center [255, 98] width 178 height 54
drag, startPoint x: 177, startPoint y: 81, endPoint x: 199, endPoint y: 112, distance: 38.4
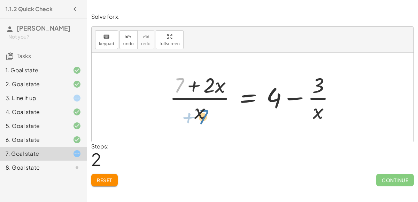
click at [199, 112] on div at bounding box center [255, 98] width 178 height 54
drag, startPoint x: 212, startPoint y: 87, endPoint x: 203, endPoint y: 116, distance: 29.9
click at [203, 116] on div at bounding box center [255, 98] width 178 height 54
drag, startPoint x: 319, startPoint y: 83, endPoint x: 318, endPoint y: 112, distance: 28.9
click at [318, 112] on div at bounding box center [255, 98] width 178 height 54
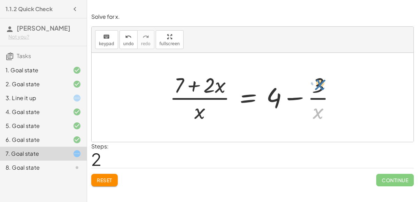
drag, startPoint x: 318, startPoint y: 112, endPoint x: 319, endPoint y: 84, distance: 27.9
click at [319, 84] on div at bounding box center [255, 98] width 178 height 54
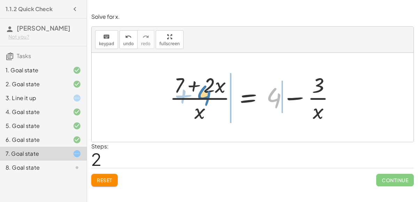
drag, startPoint x: 275, startPoint y: 99, endPoint x: 205, endPoint y: 96, distance: 70.1
click at [205, 96] on div at bounding box center [255, 98] width 178 height 54
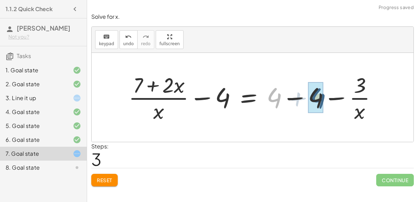
drag, startPoint x: 276, startPoint y: 96, endPoint x: 318, endPoint y: 95, distance: 42.8
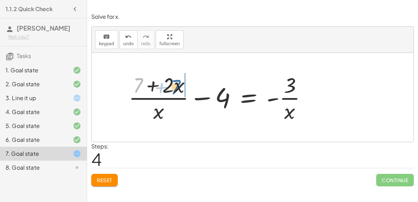
drag, startPoint x: 135, startPoint y: 83, endPoint x: 171, endPoint y: 83, distance: 36.6
click at [171, 83] on div at bounding box center [220, 98] width 191 height 54
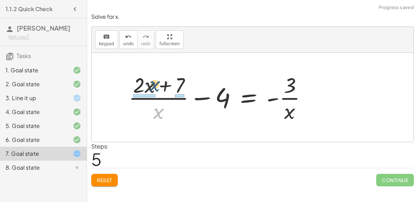
drag, startPoint x: 157, startPoint y: 112, endPoint x: 154, endPoint y: 85, distance: 26.8
click at [154, 85] on div at bounding box center [220, 98] width 191 height 54
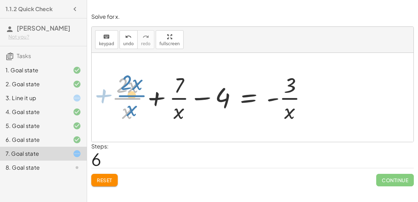
drag, startPoint x: 128, startPoint y: 97, endPoint x: 132, endPoint y: 94, distance: 5.0
click at [132, 94] on div at bounding box center [212, 98] width 208 height 54
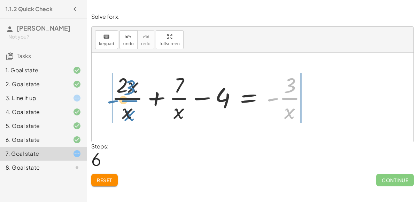
drag, startPoint x: 286, startPoint y: 101, endPoint x: 127, endPoint y: 105, distance: 159.2
click at [127, 105] on div at bounding box center [212, 98] width 208 height 54
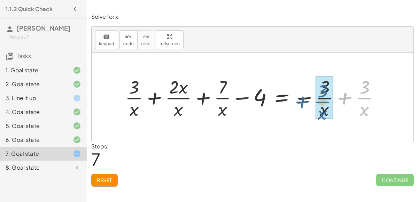
drag, startPoint x: 366, startPoint y: 98, endPoint x: 324, endPoint y: 101, distance: 42.3
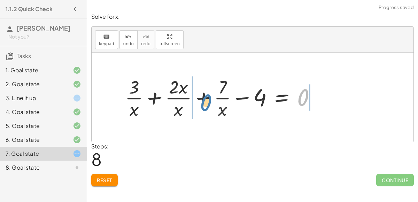
drag, startPoint x: 302, startPoint y: 94, endPoint x: 204, endPoint y: 99, distance: 98.0
click at [204, 99] on div at bounding box center [223, 97] width 203 height 46
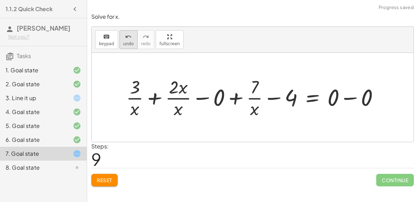
click at [125, 37] on icon "undo" at bounding box center [128, 37] width 7 height 8
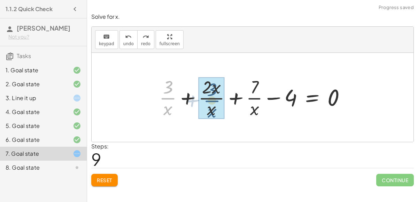
drag, startPoint x: 170, startPoint y: 96, endPoint x: 214, endPoint y: 99, distance: 43.6
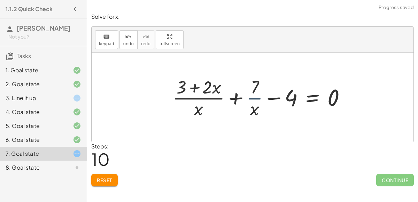
click at [257, 97] on div at bounding box center [262, 97] width 186 height 45
click at [125, 33] on icon "undo" at bounding box center [128, 37] width 7 height 8
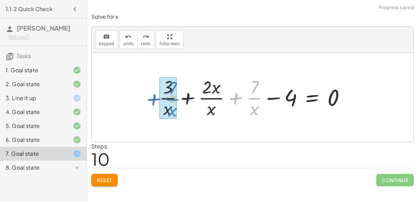
drag, startPoint x: 256, startPoint y: 100, endPoint x: 172, endPoint y: 102, distance: 84.0
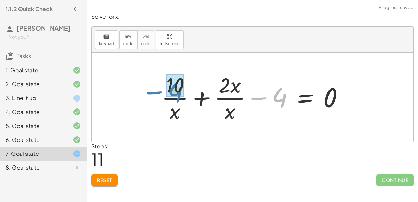
drag, startPoint x: 278, startPoint y: 100, endPoint x: 173, endPoint y: 94, distance: 105.0
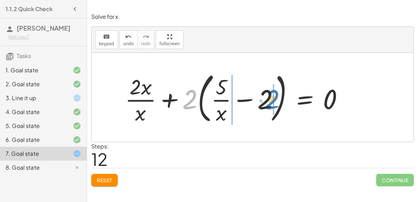
drag, startPoint x: 197, startPoint y: 104, endPoint x: 275, endPoint y: 103, distance: 78.0
click at [275, 103] on div at bounding box center [237, 98] width 231 height 58
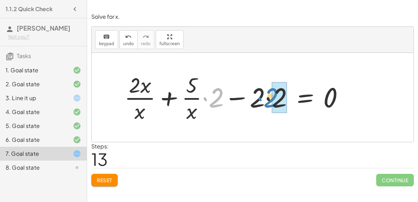
drag, startPoint x: 214, startPoint y: 102, endPoint x: 277, endPoint y: 102, distance: 62.4
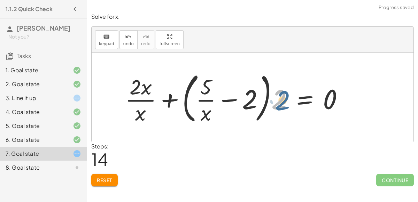
drag, startPoint x: 279, startPoint y: 103, endPoint x: 284, endPoint y: 104, distance: 4.6
click at [284, 104] on div at bounding box center [237, 98] width 231 height 58
drag, startPoint x: 146, startPoint y: 88, endPoint x: 139, endPoint y: 116, distance: 28.6
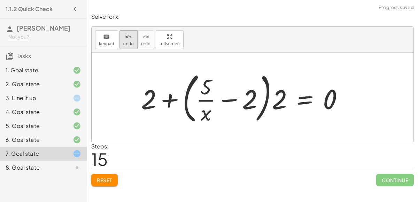
click at [128, 42] on span "undo" at bounding box center [128, 43] width 10 height 5
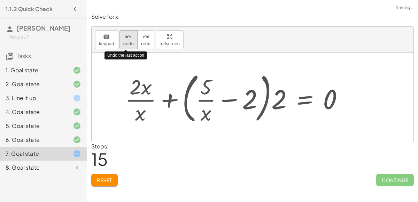
click at [128, 42] on span "undo" at bounding box center [128, 43] width 10 height 5
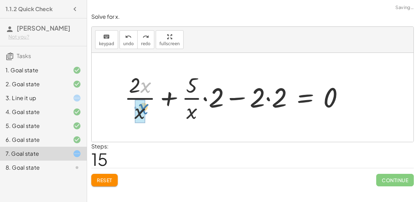
drag, startPoint x: 142, startPoint y: 91, endPoint x: 139, endPoint y: 111, distance: 20.8
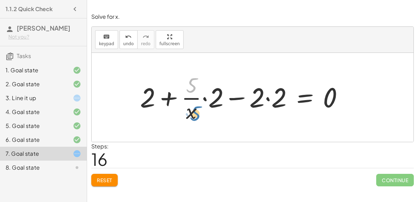
drag, startPoint x: 196, startPoint y: 80, endPoint x: 200, endPoint y: 109, distance: 28.9
click at [200, 109] on div at bounding box center [245, 98] width 216 height 54
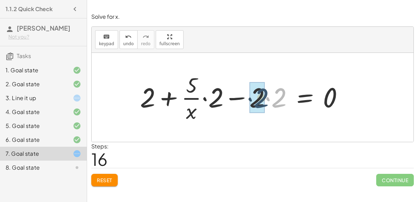
drag, startPoint x: 280, startPoint y: 93, endPoint x: 261, endPoint y: 95, distance: 19.6
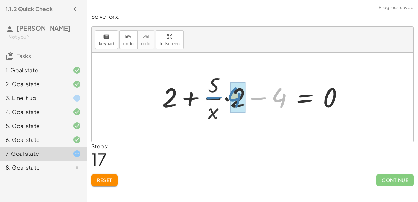
drag, startPoint x: 280, startPoint y: 94, endPoint x: 235, endPoint y: 94, distance: 44.9
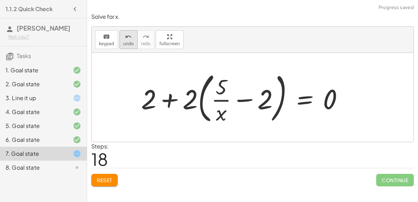
click at [127, 40] on icon "undo" at bounding box center [128, 37] width 7 height 8
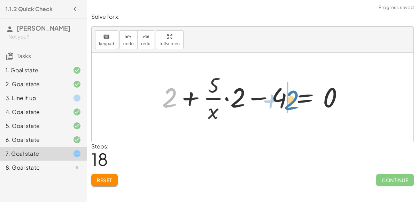
drag, startPoint x: 168, startPoint y: 97, endPoint x: 275, endPoint y: 99, distance: 107.0
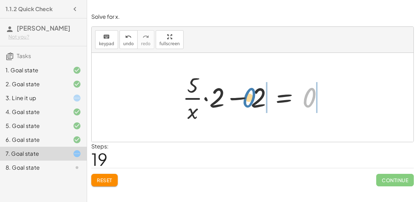
drag, startPoint x: 309, startPoint y: 92, endPoint x: 250, endPoint y: 91, distance: 59.6
click at [250, 91] on div at bounding box center [255, 98] width 153 height 54
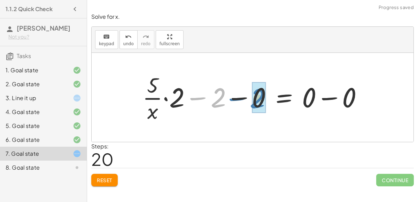
drag, startPoint x: 222, startPoint y: 95, endPoint x: 260, endPoint y: 96, distance: 38.7
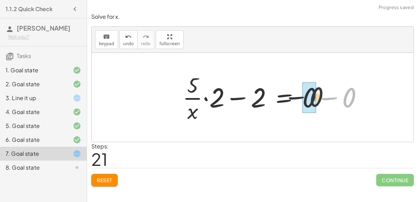
drag, startPoint x: 353, startPoint y: 92, endPoint x: 310, endPoint y: 91, distance: 42.8
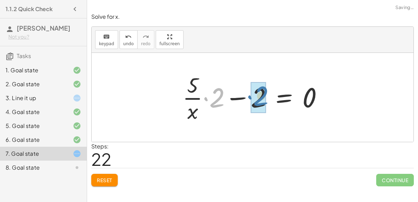
drag, startPoint x: 214, startPoint y: 98, endPoint x: 256, endPoint y: 95, distance: 42.2
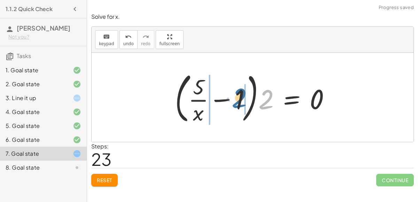
drag, startPoint x: 262, startPoint y: 96, endPoint x: 235, endPoint y: 95, distance: 26.8
click at [235, 95] on div at bounding box center [255, 98] width 168 height 58
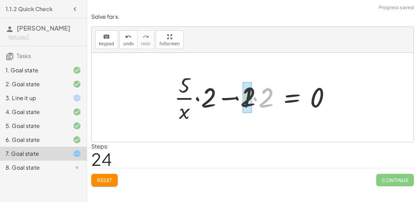
drag, startPoint x: 265, startPoint y: 99, endPoint x: 235, endPoint y: 97, distance: 30.4
click at [235, 97] on div at bounding box center [255, 98] width 169 height 54
drag, startPoint x: 267, startPoint y: 98, endPoint x: 251, endPoint y: 98, distance: 15.7
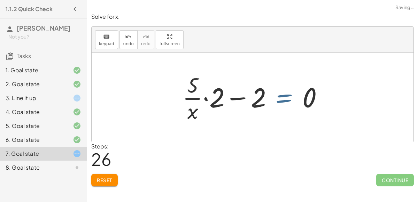
click at [267, 99] on div at bounding box center [255, 98] width 153 height 54
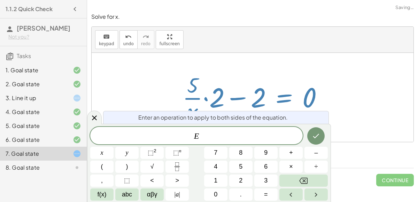
click at [356, 113] on div at bounding box center [253, 97] width 322 height 89
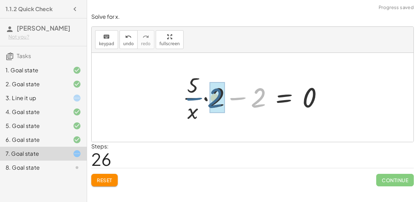
drag, startPoint x: 223, startPoint y: 103, endPoint x: 215, endPoint y: 102, distance: 8.1
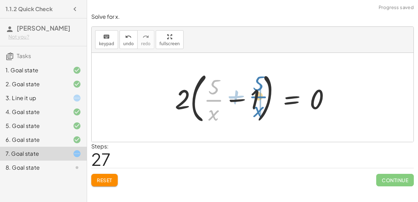
drag, startPoint x: 214, startPoint y: 99, endPoint x: 258, endPoint y: 96, distance: 44.7
click at [258, 96] on div at bounding box center [255, 98] width 168 height 58
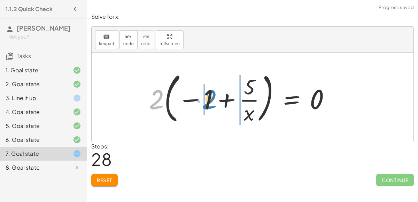
drag, startPoint x: 154, startPoint y: 98, endPoint x: 205, endPoint y: 96, distance: 51.2
click at [205, 96] on div at bounding box center [242, 98] width 194 height 58
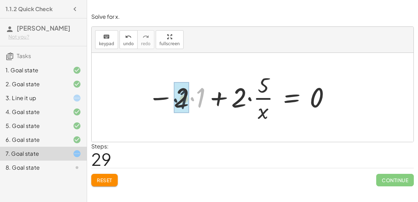
drag, startPoint x: 200, startPoint y: 99, endPoint x: 184, endPoint y: 101, distance: 16.5
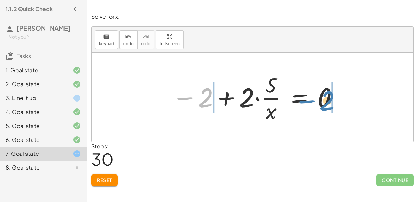
drag, startPoint x: 184, startPoint y: 96, endPoint x: 305, endPoint y: 98, distance: 121.2
click at [305, 98] on div at bounding box center [255, 98] width 174 height 54
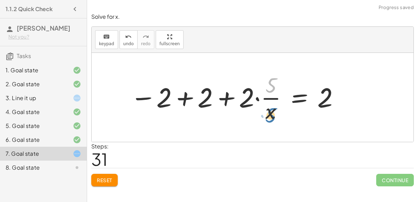
drag, startPoint x: 269, startPoint y: 86, endPoint x: 268, endPoint y: 116, distance: 29.3
click at [268, 116] on div at bounding box center [235, 98] width 217 height 54
drag, startPoint x: 271, startPoint y: 113, endPoint x: 272, endPoint y: 85, distance: 28.2
click at [272, 85] on div at bounding box center [235, 98] width 217 height 54
drag, startPoint x: 247, startPoint y: 99, endPoint x: 243, endPoint y: 99, distance: 3.9
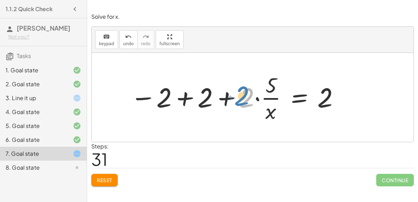
click at [243, 99] on div at bounding box center [235, 98] width 217 height 54
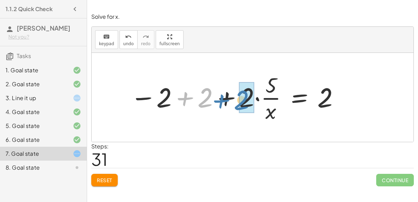
drag, startPoint x: 208, startPoint y: 96, endPoint x: 243, endPoint y: 99, distance: 35.3
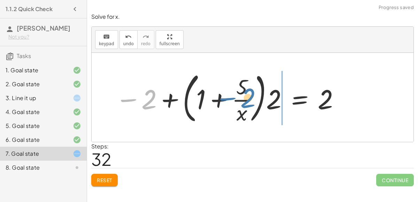
drag, startPoint x: 150, startPoint y: 101, endPoint x: 249, endPoint y: 99, distance: 98.9
click at [249, 99] on div at bounding box center [228, 98] width 232 height 58
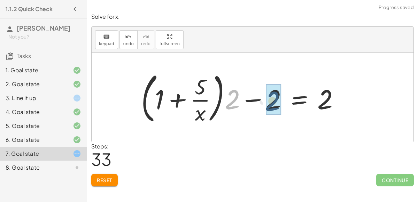
drag, startPoint x: 234, startPoint y: 101, endPoint x: 275, endPoint y: 103, distance: 40.8
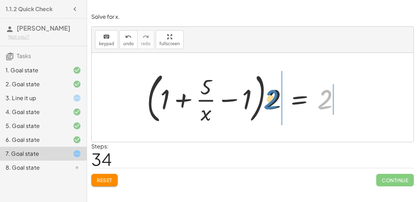
drag, startPoint x: 328, startPoint y: 95, endPoint x: 275, endPoint y: 98, distance: 53.0
click at [275, 98] on div at bounding box center [245, 98] width 205 height 58
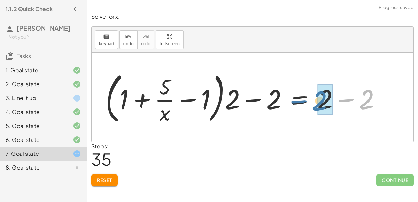
drag, startPoint x: 370, startPoint y: 104, endPoint x: 327, endPoint y: 105, distance: 43.2
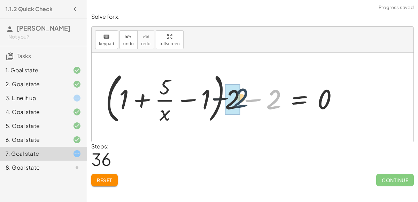
drag, startPoint x: 275, startPoint y: 101, endPoint x: 240, endPoint y: 101, distance: 34.1
click at [240, 101] on div at bounding box center [224, 98] width 245 height 58
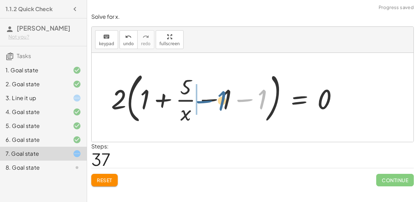
drag, startPoint x: 255, startPoint y: 98, endPoint x: 222, endPoint y: 99, distance: 32.7
click at [265, 103] on div at bounding box center [227, 98] width 239 height 58
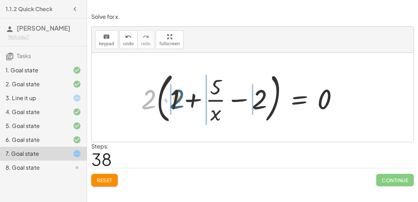
drag, startPoint x: 148, startPoint y: 99, endPoint x: 173, endPoint y: 98, distance: 25.8
click at [173, 98] on div at bounding box center [242, 98] width 209 height 58
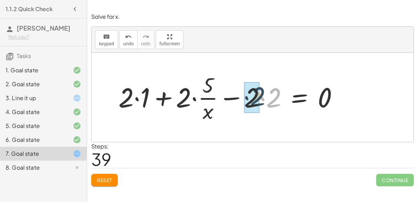
drag, startPoint x: 272, startPoint y: 100, endPoint x: 252, endPoint y: 100, distance: 20.6
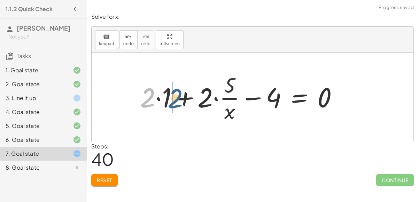
drag, startPoint x: 147, startPoint y: 102, endPoint x: 175, endPoint y: 103, distance: 27.9
click at [175, 103] on div at bounding box center [242, 98] width 210 height 54
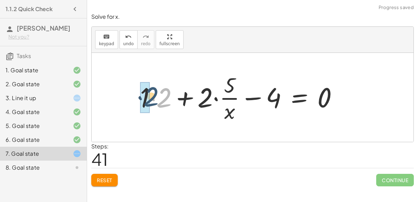
drag, startPoint x: 167, startPoint y: 100, endPoint x: 155, endPoint y: 99, distance: 11.9
click at [155, 99] on div at bounding box center [242, 98] width 210 height 54
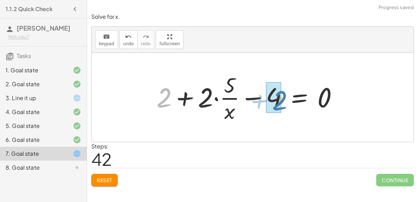
drag, startPoint x: 159, startPoint y: 101, endPoint x: 275, endPoint y: 103, distance: 116.4
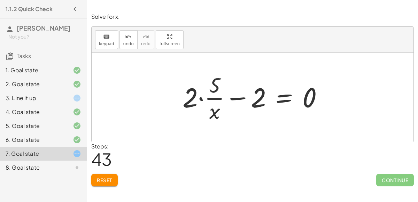
click at [282, 97] on div at bounding box center [255, 98] width 153 height 54
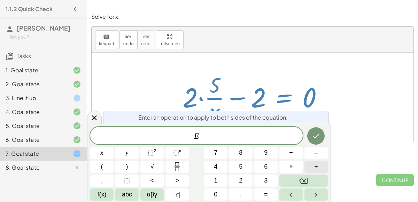
click at [315, 165] on span "÷" at bounding box center [316, 166] width 3 height 9
click at [244, 181] on button "2" at bounding box center [240, 181] width 23 height 12
click at [380, 57] on div at bounding box center [253, 97] width 322 height 89
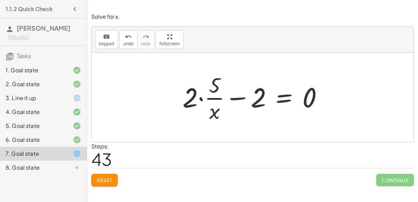
click at [287, 92] on div at bounding box center [255, 98] width 153 height 54
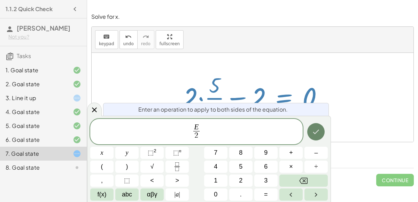
click at [317, 134] on icon "Done" at bounding box center [316, 132] width 8 height 8
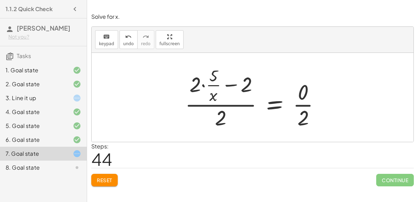
click at [302, 105] on div at bounding box center [255, 97] width 148 height 67
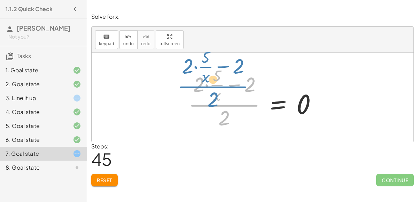
drag, startPoint x: 227, startPoint y: 114, endPoint x: 216, endPoint y: 96, distance: 20.7
click at [216, 96] on div at bounding box center [255, 97] width 141 height 67
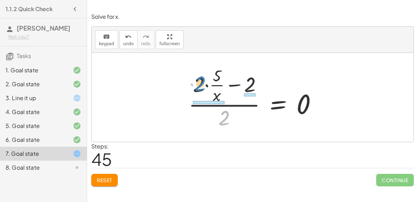
drag, startPoint x: 227, startPoint y: 117, endPoint x: 203, endPoint y: 85, distance: 40.3
click at [203, 85] on div at bounding box center [255, 97] width 141 height 67
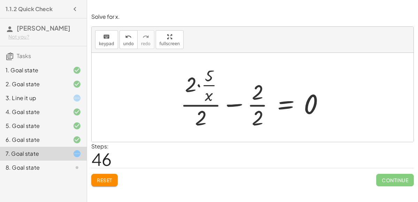
click at [254, 103] on div at bounding box center [255, 97] width 156 height 67
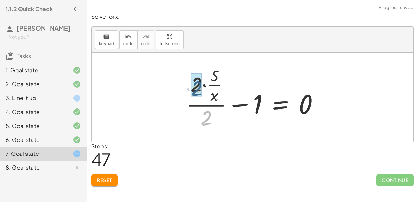
drag, startPoint x: 209, startPoint y: 116, endPoint x: 199, endPoint y: 86, distance: 31.8
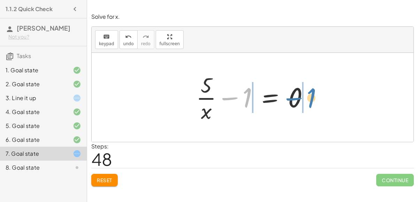
drag, startPoint x: 245, startPoint y: 100, endPoint x: 311, endPoint y: 101, distance: 65.5
click at [311, 101] on div at bounding box center [255, 98] width 125 height 54
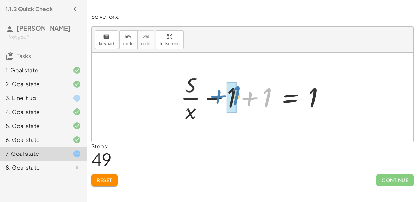
drag, startPoint x: 266, startPoint y: 98, endPoint x: 235, endPoint y: 97, distance: 30.7
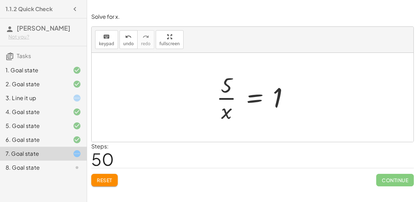
click at [261, 96] on div at bounding box center [255, 98] width 85 height 54
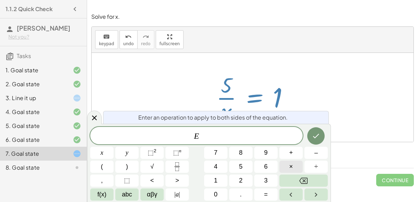
click at [290, 166] on span "×" at bounding box center [291, 166] width 4 height 9
click at [315, 138] on icon "Done" at bounding box center [316, 136] width 6 height 5
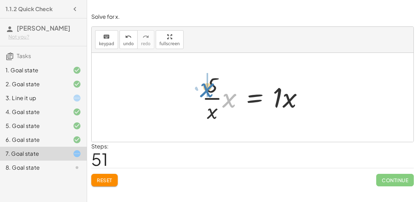
drag, startPoint x: 230, startPoint y: 102, endPoint x: 207, endPoint y: 94, distance: 23.8
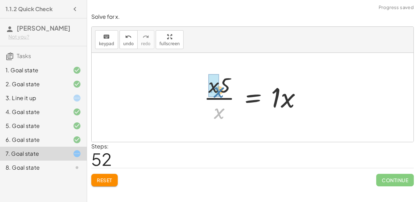
drag, startPoint x: 220, startPoint y: 110, endPoint x: 219, endPoint y: 89, distance: 21.3
click at [219, 89] on div at bounding box center [255, 98] width 110 height 54
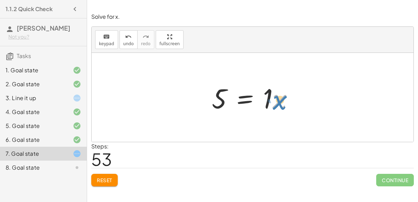
drag, startPoint x: 260, startPoint y: 99, endPoint x: 279, endPoint y: 102, distance: 19.7
click at [279, 102] on div at bounding box center [255, 98] width 94 height 36
drag, startPoint x: 278, startPoint y: 101, endPoint x: 271, endPoint y: 100, distance: 7.8
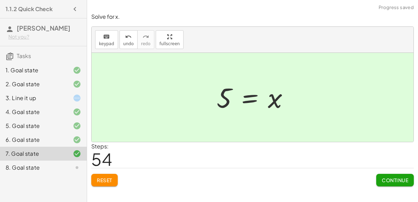
click at [392, 177] on span "Continue" at bounding box center [395, 180] width 26 height 6
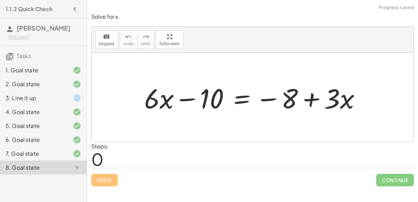
click at [256, 136] on div at bounding box center [253, 97] width 322 height 89
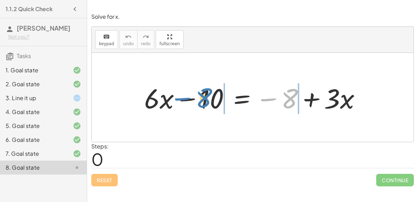
drag, startPoint x: 293, startPoint y: 100, endPoint x: 219, endPoint y: 100, distance: 74.2
click at [219, 100] on div at bounding box center [255, 98] width 229 height 36
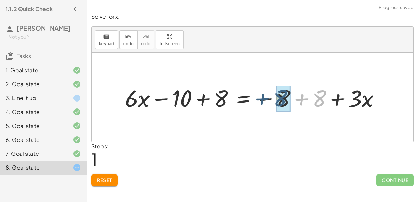
drag, startPoint x: 322, startPoint y: 98, endPoint x: 283, endPoint y: 98, distance: 39.4
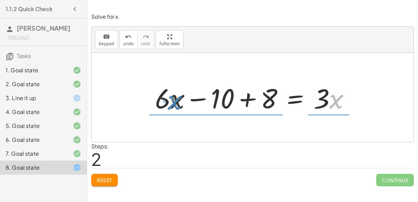
drag, startPoint x: 334, startPoint y: 101, endPoint x: 172, endPoint y: 102, distance: 162.0
click at [172, 102] on div at bounding box center [256, 98] width 208 height 36
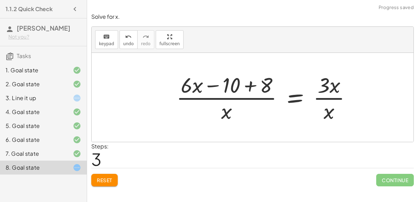
click at [334, 86] on div at bounding box center [267, 98] width 188 height 54
click at [332, 102] on div at bounding box center [267, 98] width 188 height 54
click at [333, 100] on div at bounding box center [267, 98] width 188 height 54
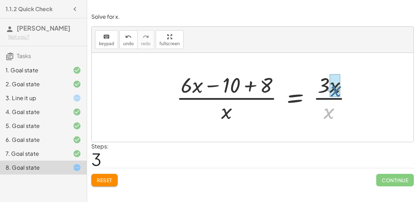
drag, startPoint x: 331, startPoint y: 110, endPoint x: 338, endPoint y: 87, distance: 23.7
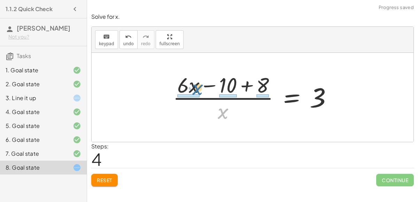
drag, startPoint x: 221, startPoint y: 111, endPoint x: 195, endPoint y: 88, distance: 34.5
click at [195, 88] on div at bounding box center [255, 98] width 172 height 54
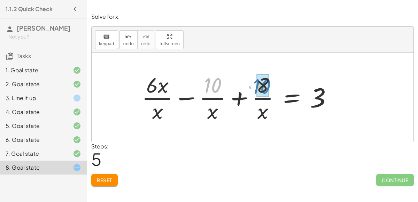
drag, startPoint x: 212, startPoint y: 86, endPoint x: 260, endPoint y: 86, distance: 47.7
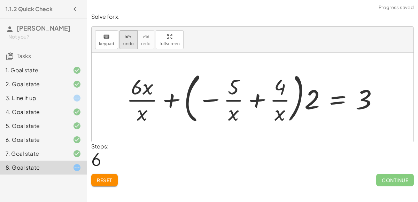
click at [130, 38] on div "undo" at bounding box center [128, 36] width 10 height 8
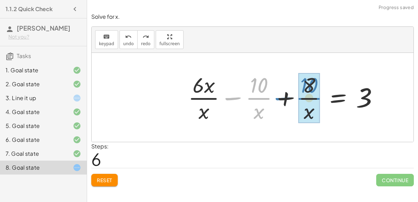
drag, startPoint x: 258, startPoint y: 98, endPoint x: 308, endPoint y: 98, distance: 49.8
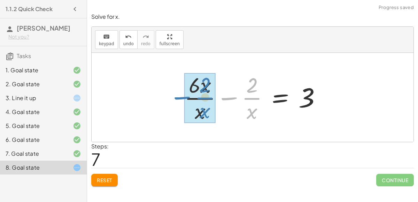
drag, startPoint x: 252, startPoint y: 96, endPoint x: 205, endPoint y: 96, distance: 47.0
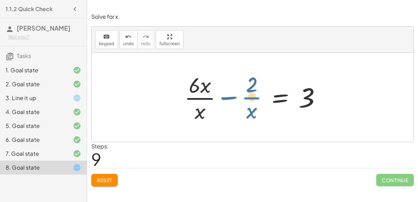
click at [256, 98] on div at bounding box center [255, 98] width 149 height 54
drag, startPoint x: 199, startPoint y: 110, endPoint x: 204, endPoint y: 89, distance: 21.9
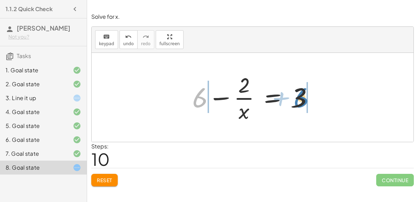
drag, startPoint x: 198, startPoint y: 98, endPoint x: 212, endPoint y: 107, distance: 16.8
click at [212, 107] on div at bounding box center [255, 98] width 133 height 54
drag, startPoint x: 298, startPoint y: 101, endPoint x: 197, endPoint y: 99, distance: 100.4
click at [197, 99] on div at bounding box center [255, 98] width 133 height 54
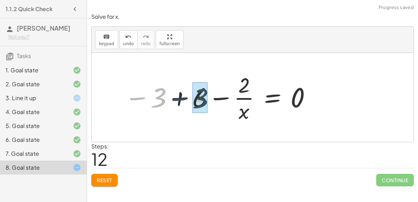
drag, startPoint x: 155, startPoint y: 97, endPoint x: 196, endPoint y: 96, distance: 41.5
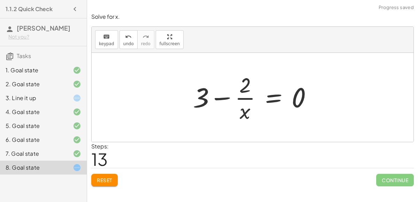
click at [275, 97] on div at bounding box center [256, 98] width 132 height 54
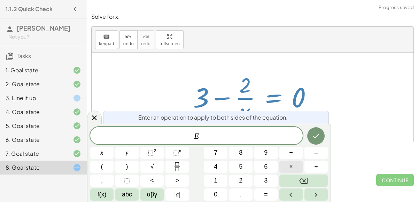
click at [293, 170] on span "×" at bounding box center [291, 166] width 4 height 9
click at [317, 138] on icon "Done" at bounding box center [316, 136] width 8 height 8
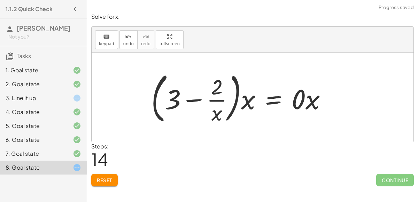
click at [301, 97] on div at bounding box center [242, 98] width 188 height 58
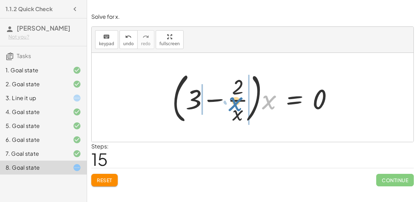
drag, startPoint x: 268, startPoint y: 103, endPoint x: 232, endPoint y: 102, distance: 35.2
click at [232, 102] on div at bounding box center [255, 98] width 173 height 58
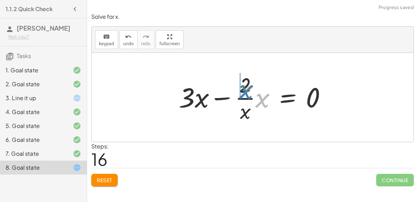
drag, startPoint x: 265, startPoint y: 98, endPoint x: 247, endPoint y: 90, distance: 20.0
click at [247, 90] on div at bounding box center [255, 98] width 160 height 54
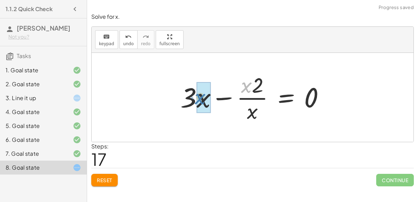
drag, startPoint x: 246, startPoint y: 87, endPoint x: 200, endPoint y: 99, distance: 47.7
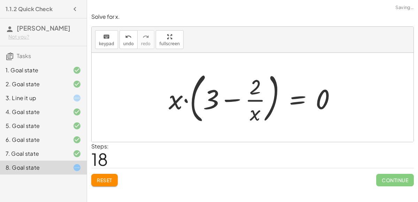
drag, startPoint x: 171, startPoint y: 100, endPoint x: 241, endPoint y: 93, distance: 71.1
click at [241, 93] on div at bounding box center [255, 98] width 180 height 58
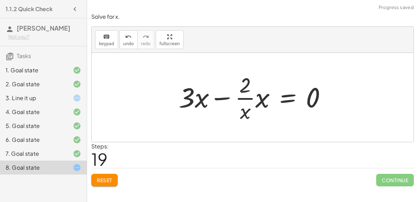
drag, startPoint x: 247, startPoint y: 112, endPoint x: 248, endPoint y: 83, distance: 28.9
click at [248, 83] on div at bounding box center [255, 98] width 160 height 54
drag, startPoint x: 246, startPoint y: 115, endPoint x: 265, endPoint y: 98, distance: 25.7
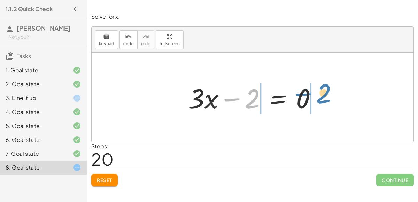
drag, startPoint x: 253, startPoint y: 100, endPoint x: 324, endPoint y: 95, distance: 71.3
click at [324, 95] on div at bounding box center [255, 98] width 141 height 36
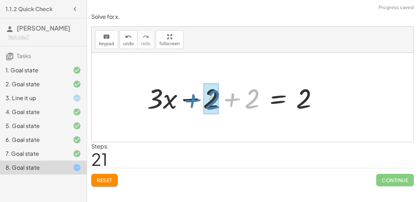
drag, startPoint x: 250, startPoint y: 102, endPoint x: 211, endPoint y: 103, distance: 39.0
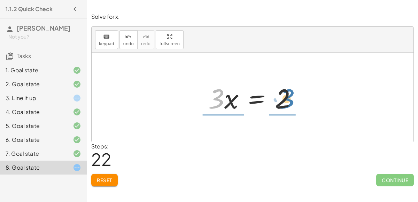
drag, startPoint x: 220, startPoint y: 100, endPoint x: 289, endPoint y: 100, distance: 69.7
click at [289, 100] on div at bounding box center [255, 98] width 101 height 36
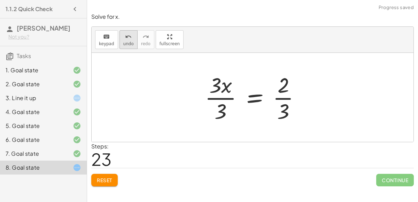
click at [127, 43] on span "undo" at bounding box center [128, 43] width 10 height 5
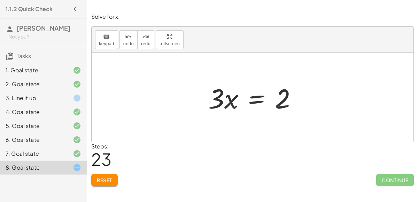
click at [216, 98] on div at bounding box center [255, 98] width 101 height 36
click at [234, 102] on div at bounding box center [255, 98] width 101 height 36
click at [264, 98] on div at bounding box center [255, 98] width 101 height 36
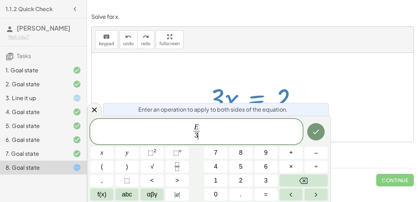
click at [313, 130] on icon "Done" at bounding box center [316, 132] width 8 height 8
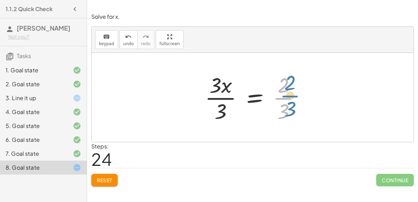
drag, startPoint x: 218, startPoint y: 97, endPoint x: 291, endPoint y: 93, distance: 73.3
click at [291, 93] on div at bounding box center [255, 98] width 108 height 54
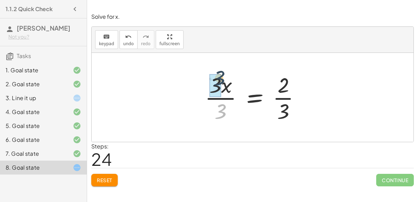
drag, startPoint x: 224, startPoint y: 108, endPoint x: 221, endPoint y: 75, distance: 33.2
click at [221, 75] on div at bounding box center [255, 98] width 108 height 54
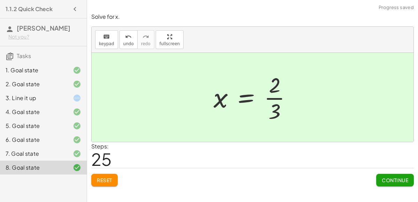
click at [404, 180] on span "Continue" at bounding box center [395, 180] width 26 height 6
